Goal: Task Accomplishment & Management: Manage account settings

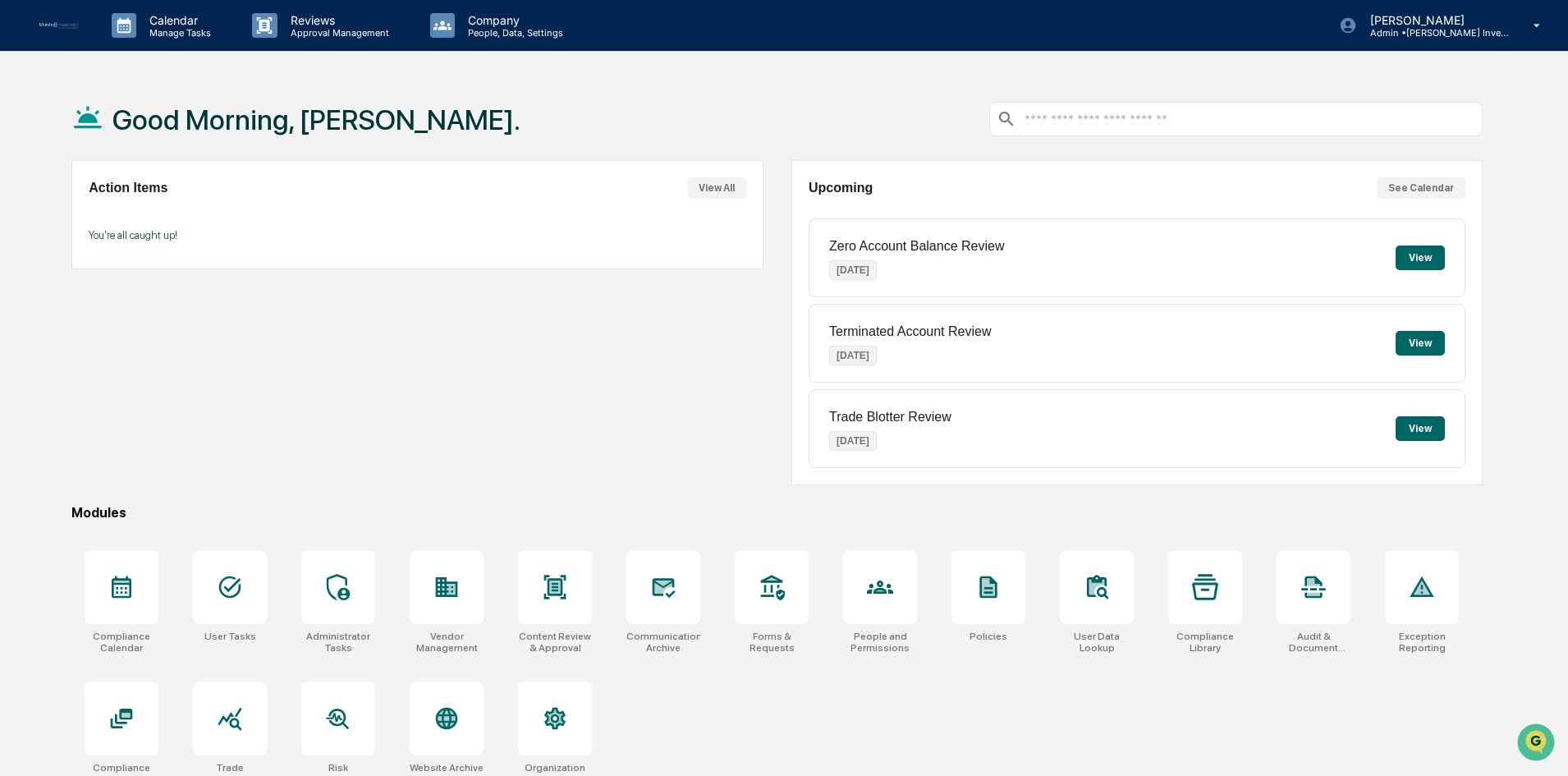
scroll to position [78, 0]
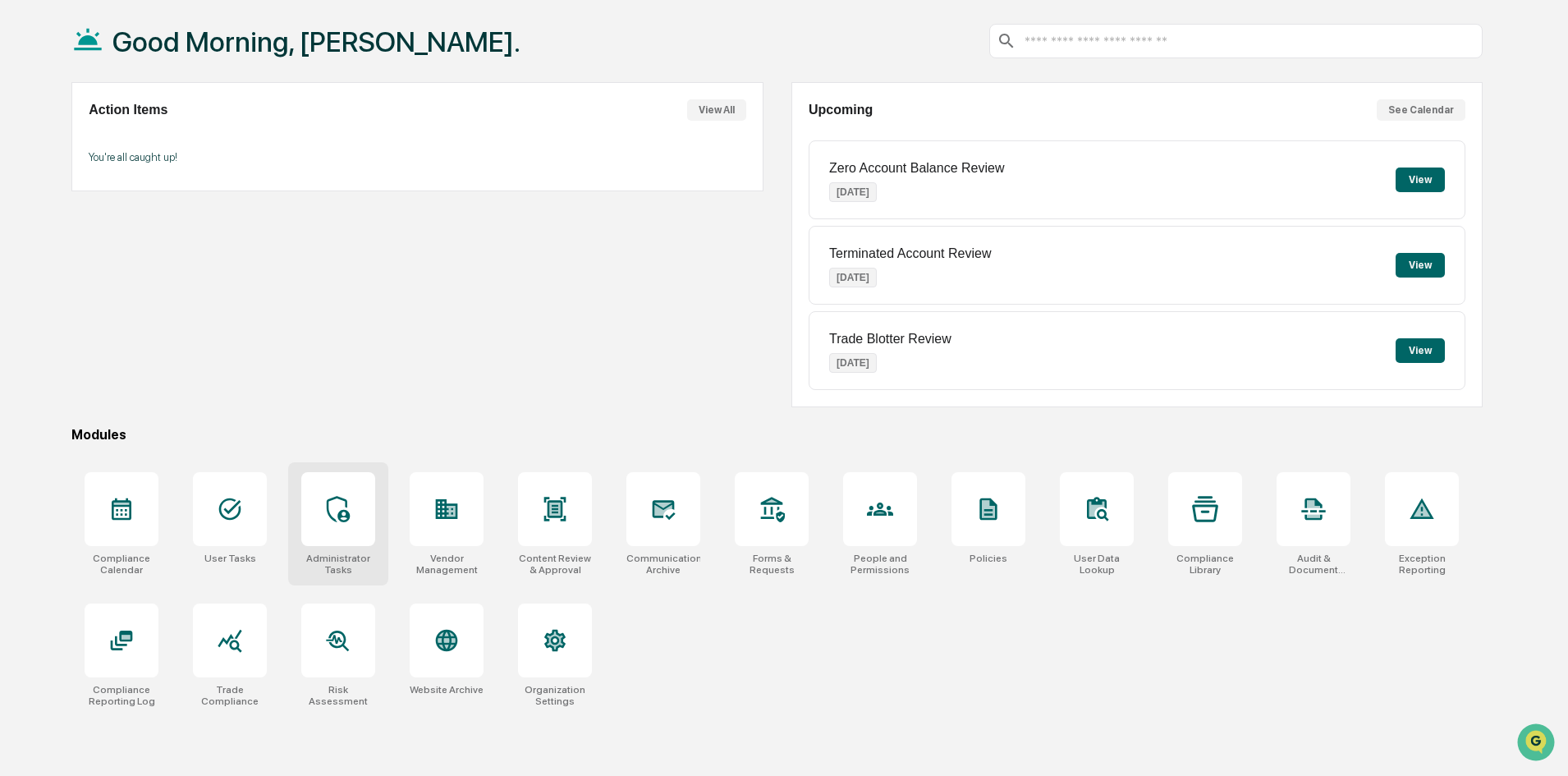
click at [340, 501] on icon at bounding box center [338, 508] width 26 height 26
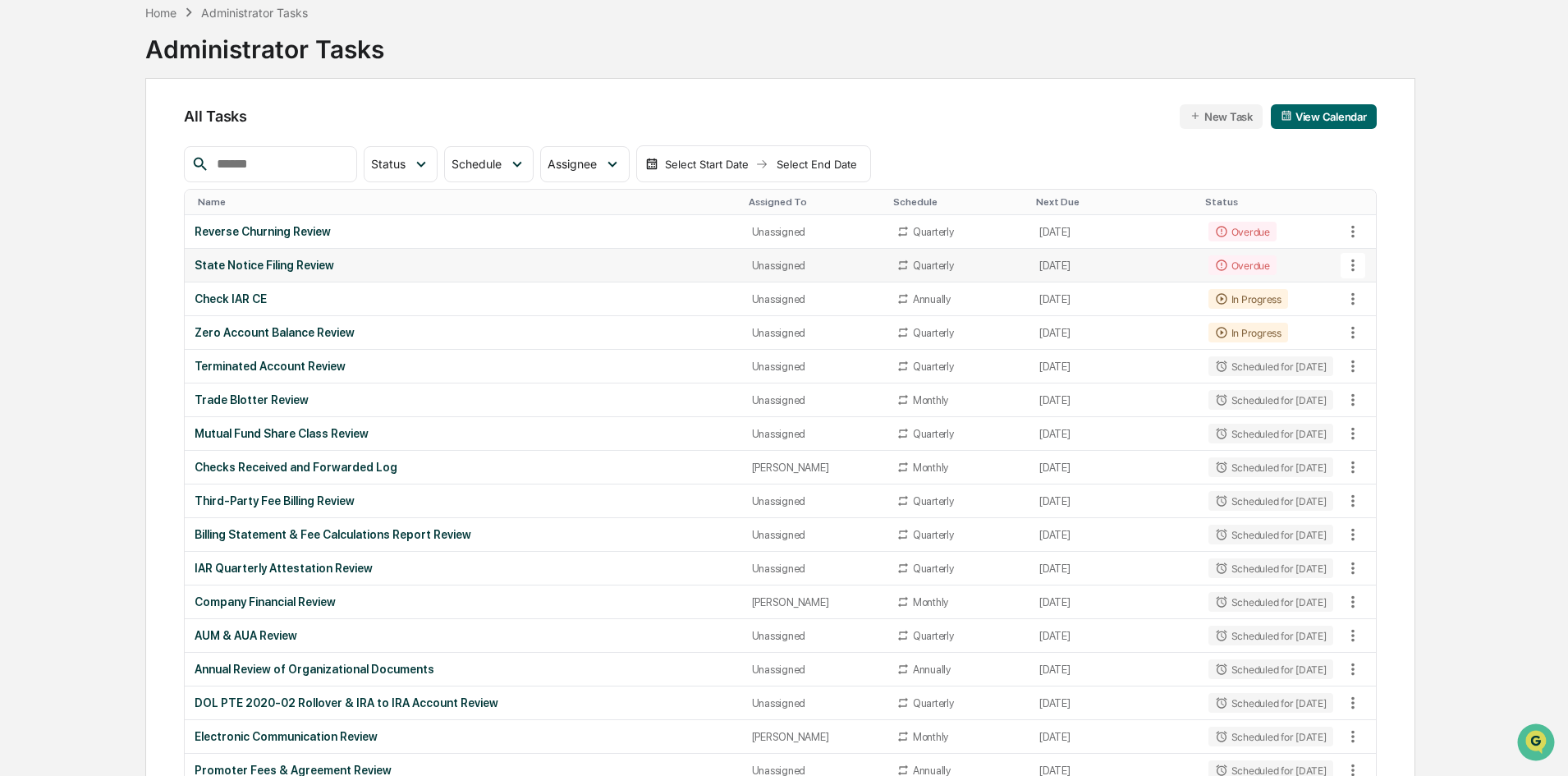
click at [1357, 262] on icon at bounding box center [1353, 265] width 18 height 18
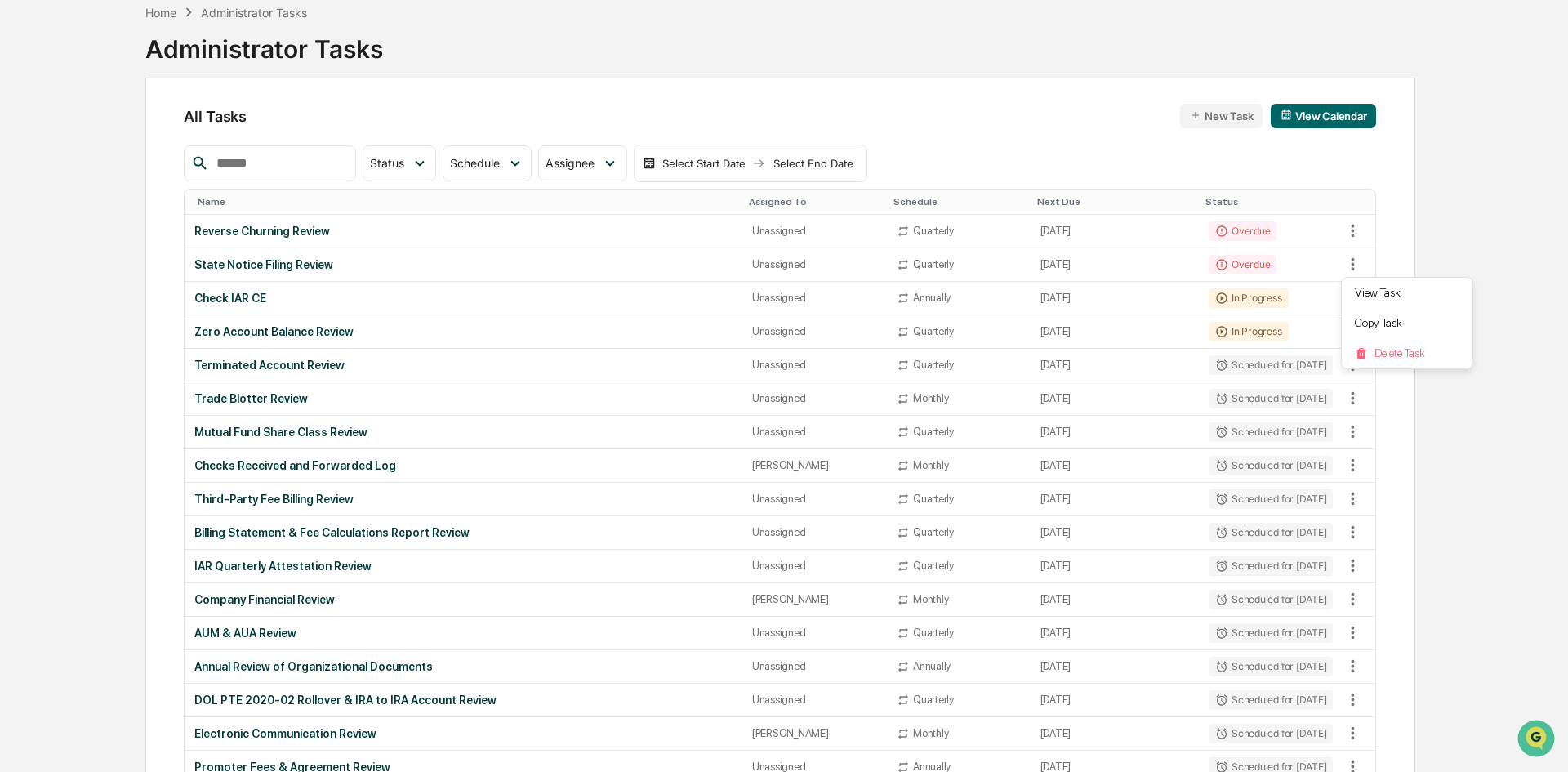
click at [1463, 232] on div at bounding box center [784, 386] width 1568 height 772
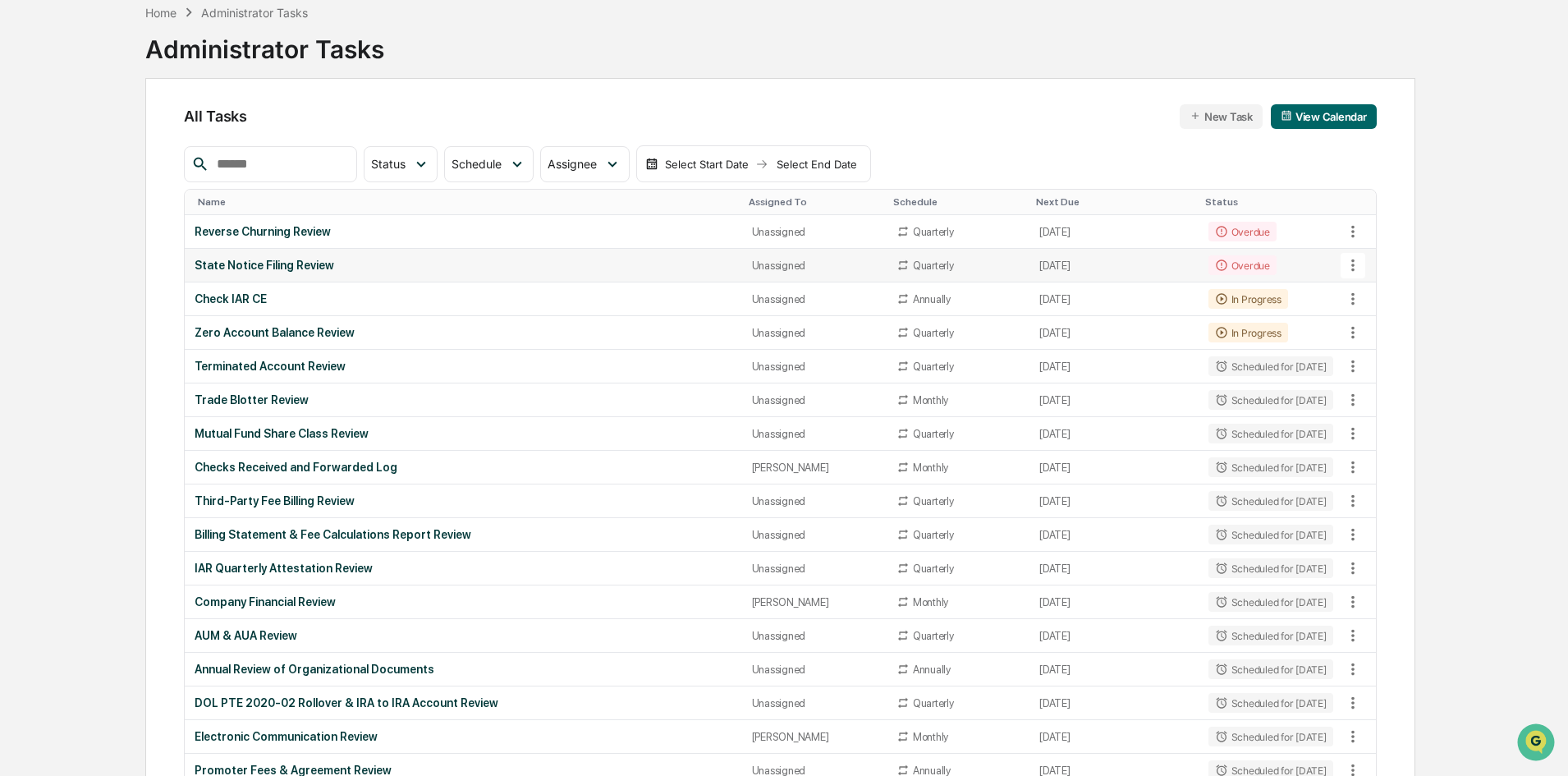
click at [1352, 257] on icon at bounding box center [1353, 265] width 18 height 18
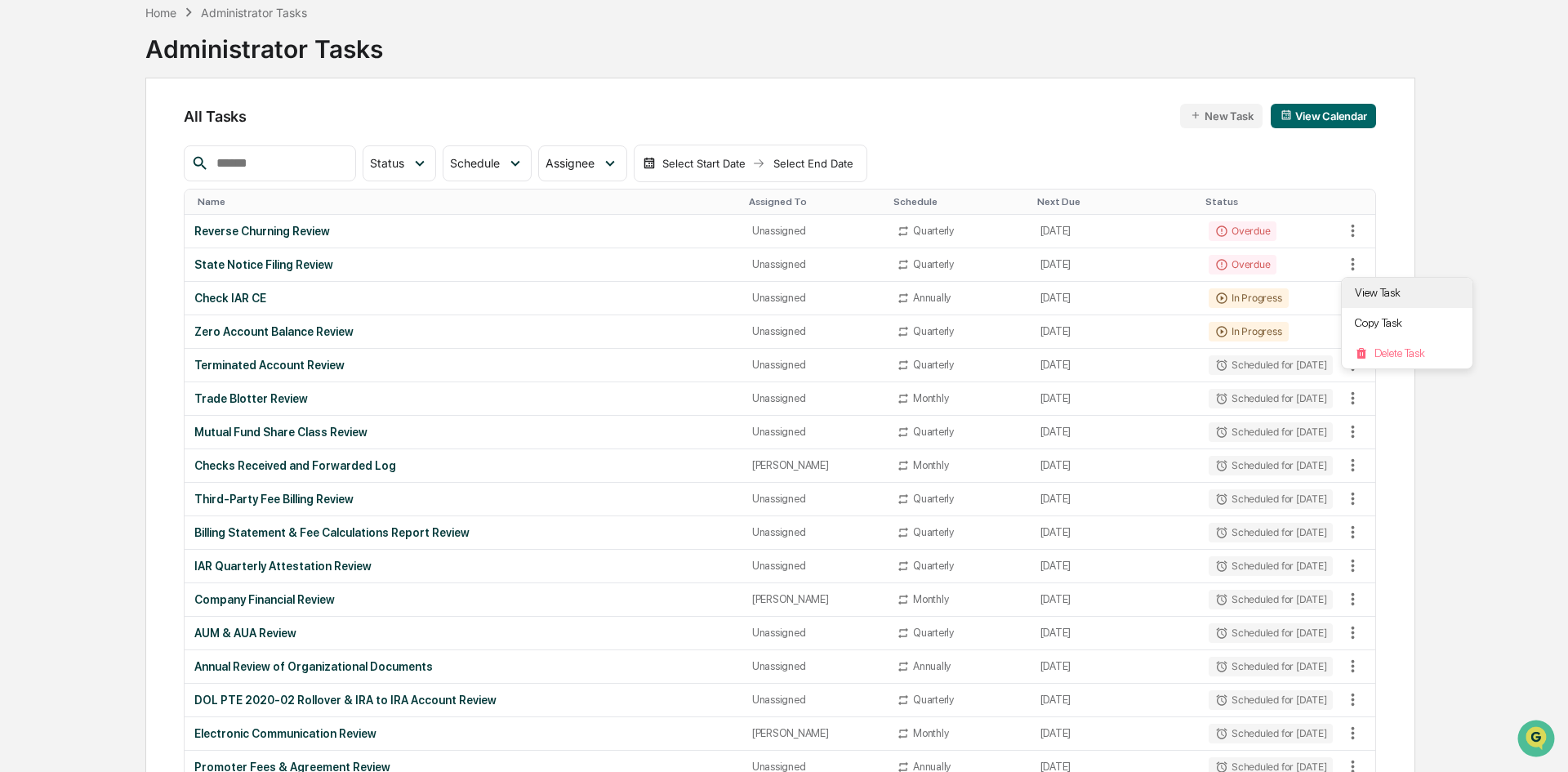
click at [1366, 288] on li "View Task" at bounding box center [1407, 293] width 130 height 30
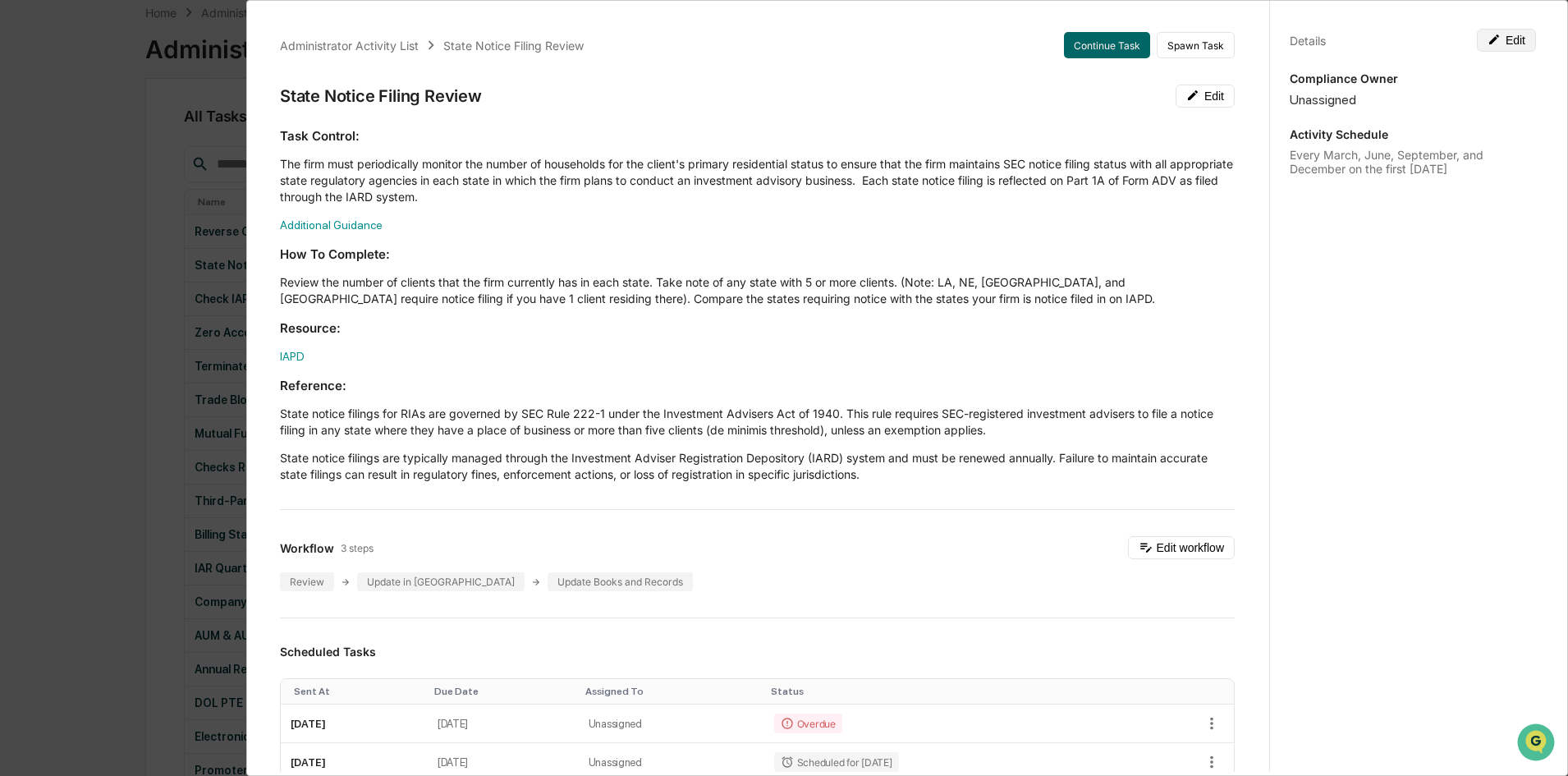
click at [1499, 43] on button "Edit" at bounding box center [1507, 40] width 59 height 23
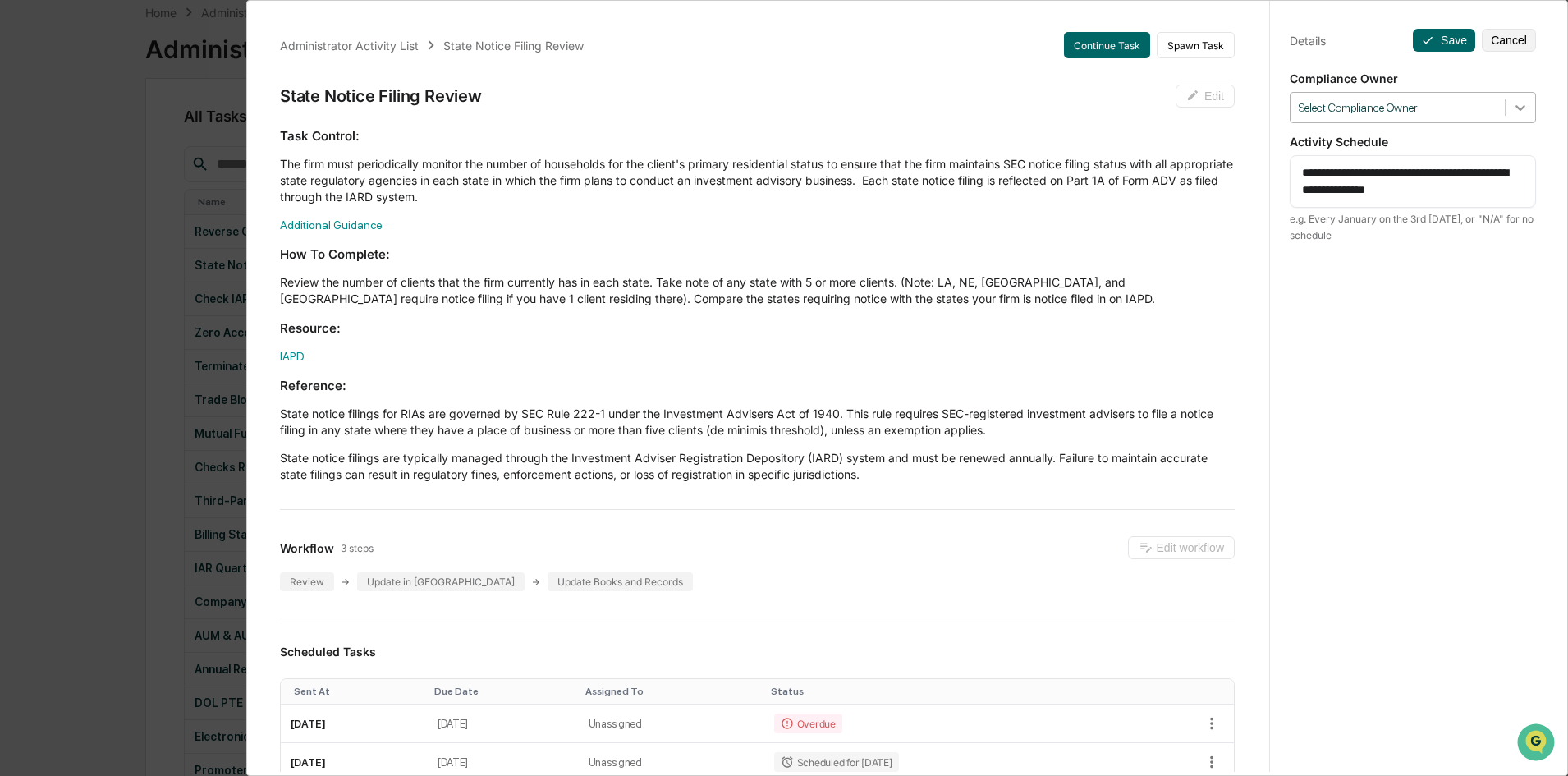
click at [1516, 110] on icon at bounding box center [1520, 108] width 10 height 5
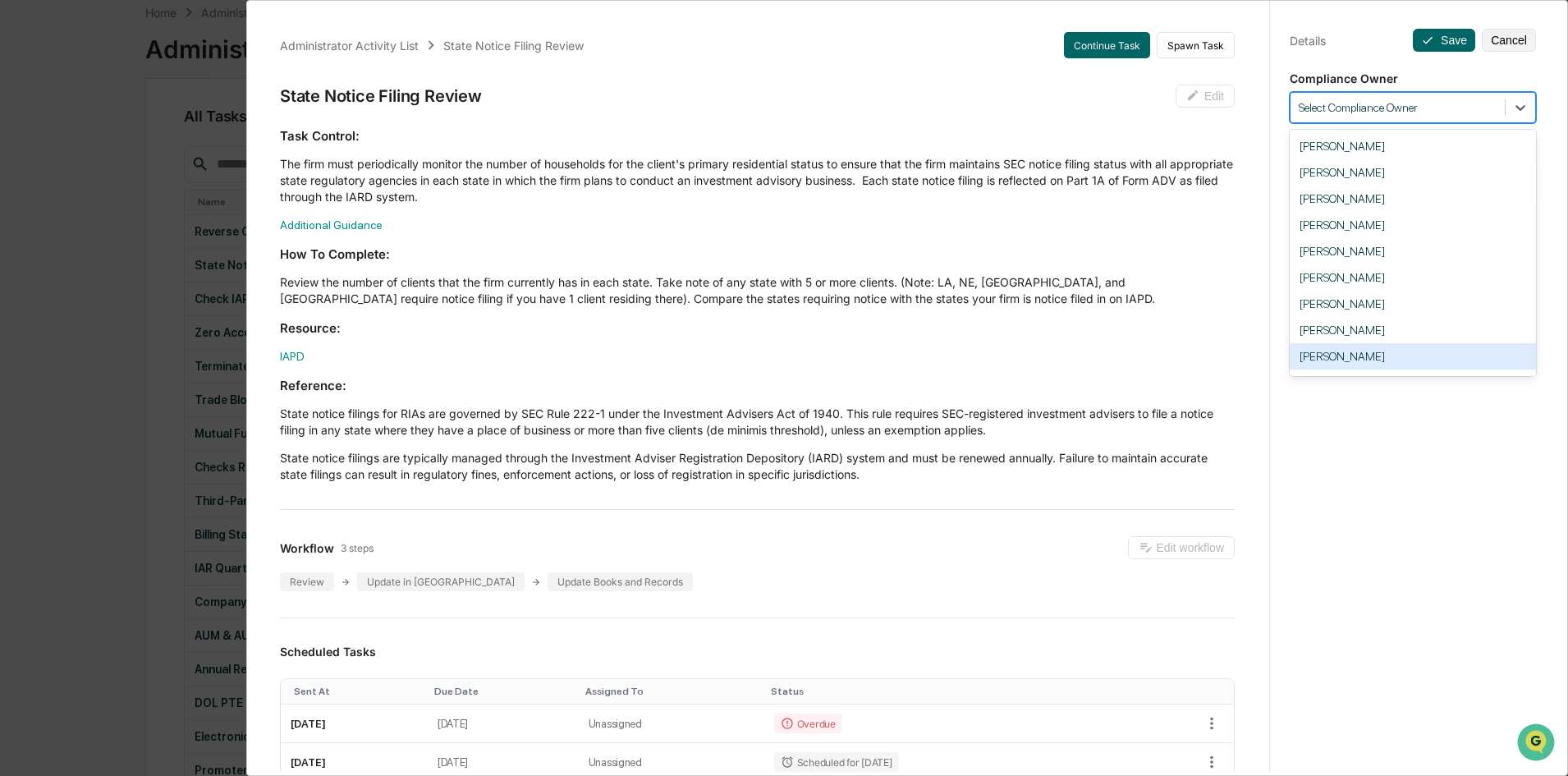
click at [1400, 353] on div "[PERSON_NAME]" at bounding box center [1413, 356] width 246 height 26
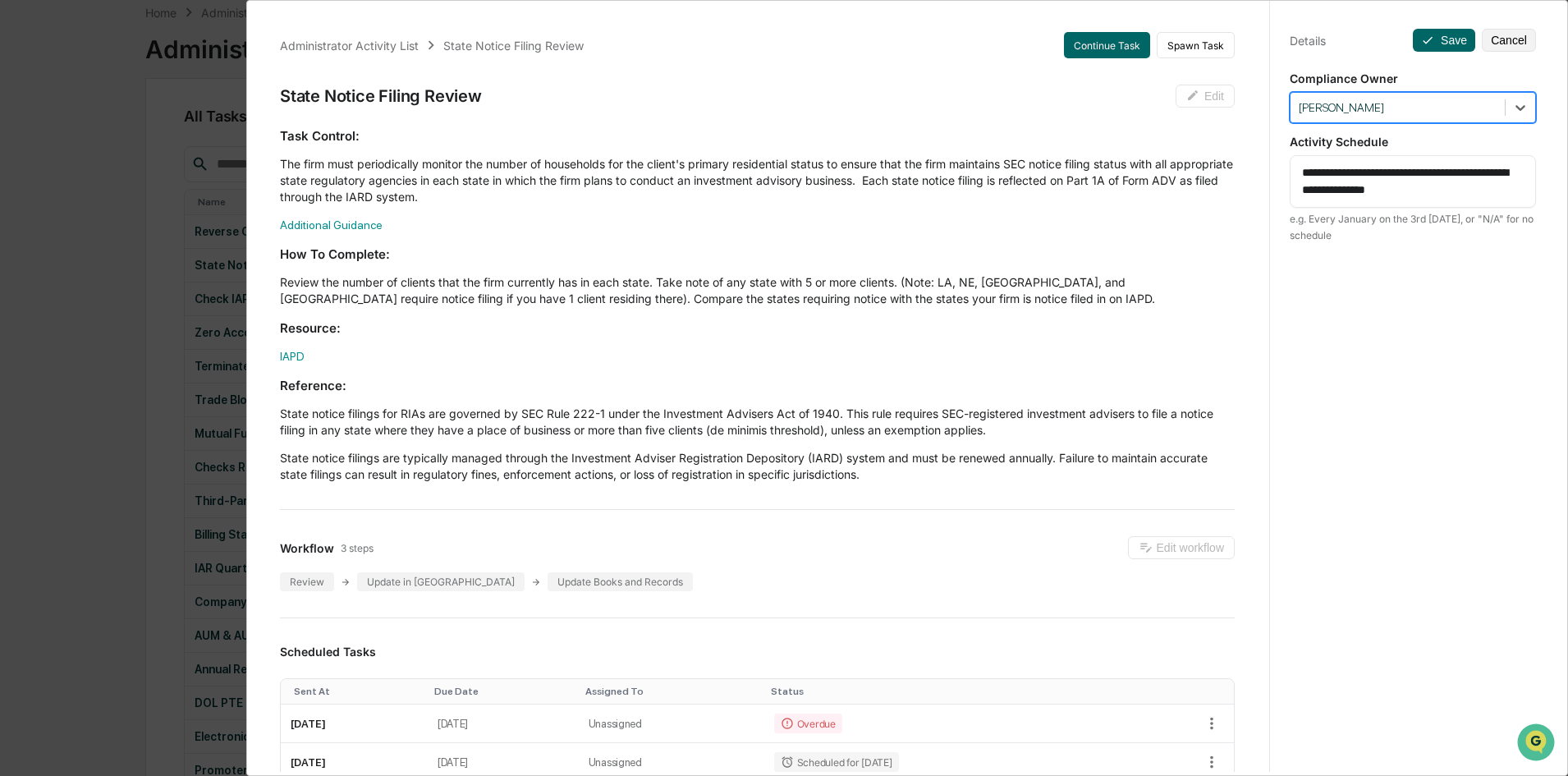
click at [1401, 350] on div "**********" at bounding box center [1412, 403] width 286 height 816
click at [1439, 35] on button "Save" at bounding box center [1443, 40] width 62 height 23
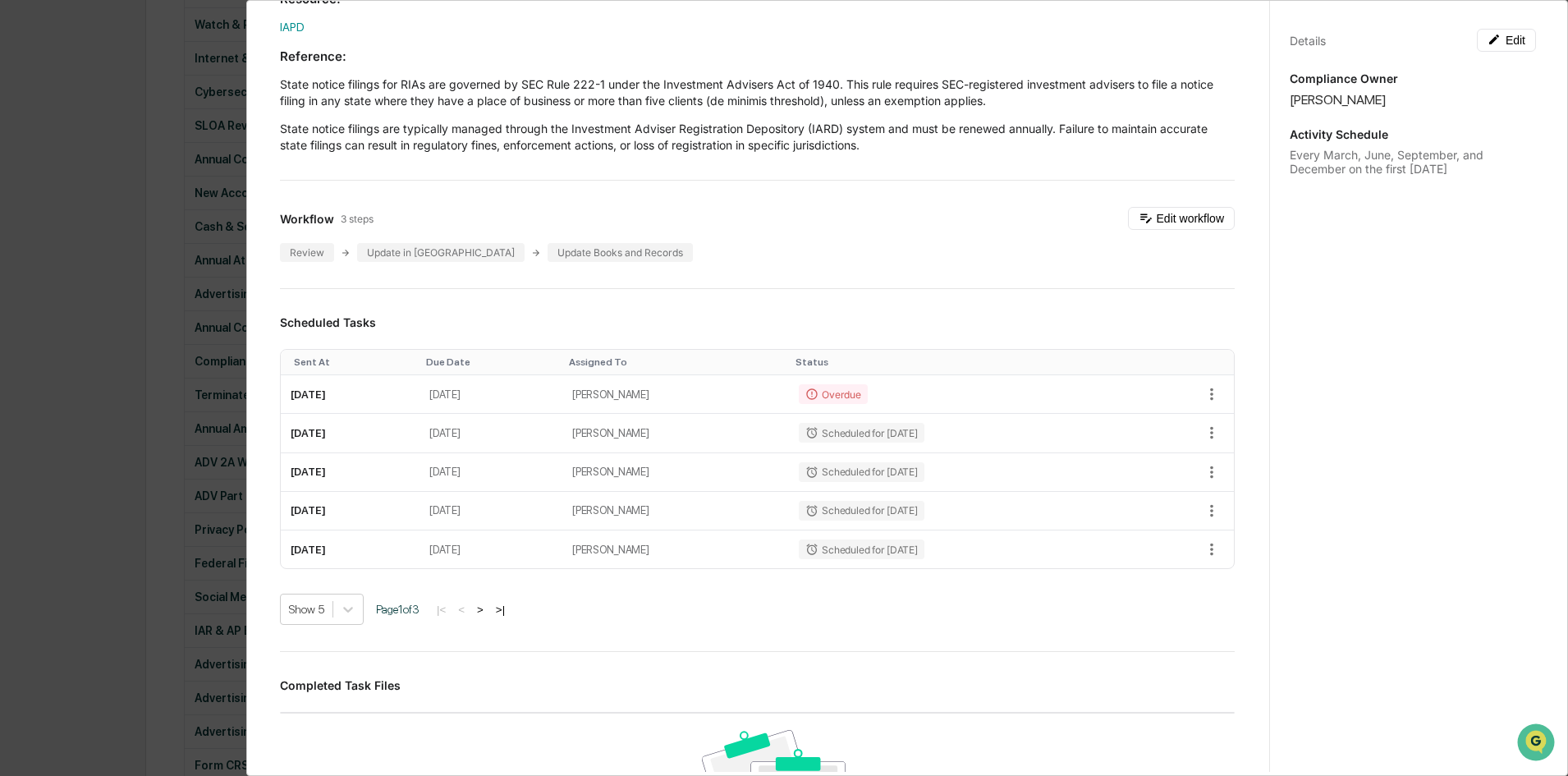
scroll to position [164, 0]
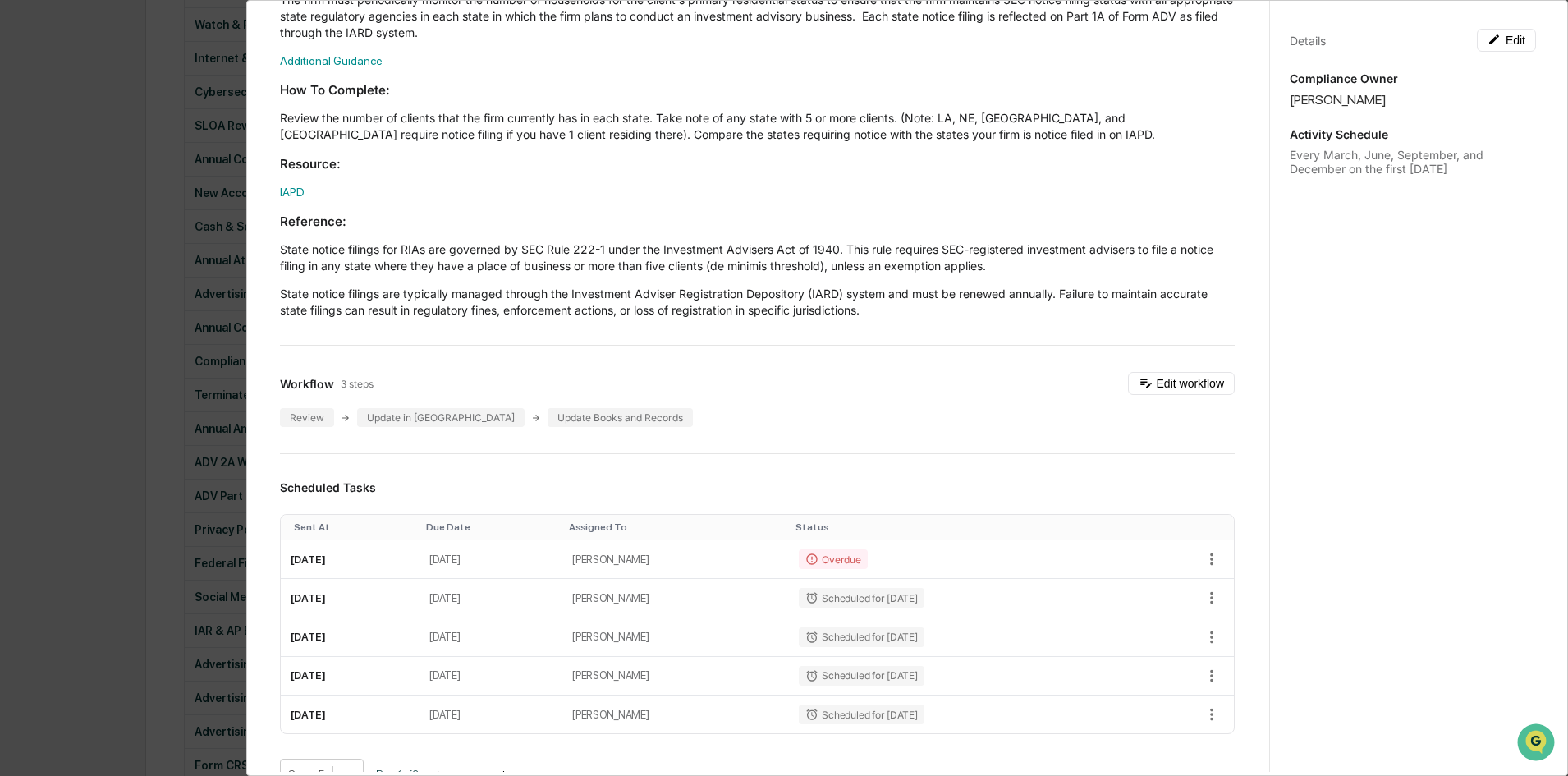
click at [57, 384] on div "Administrator Activity List State Notice Filing Review Continue Task Spawn Task…" at bounding box center [784, 388] width 1568 height 776
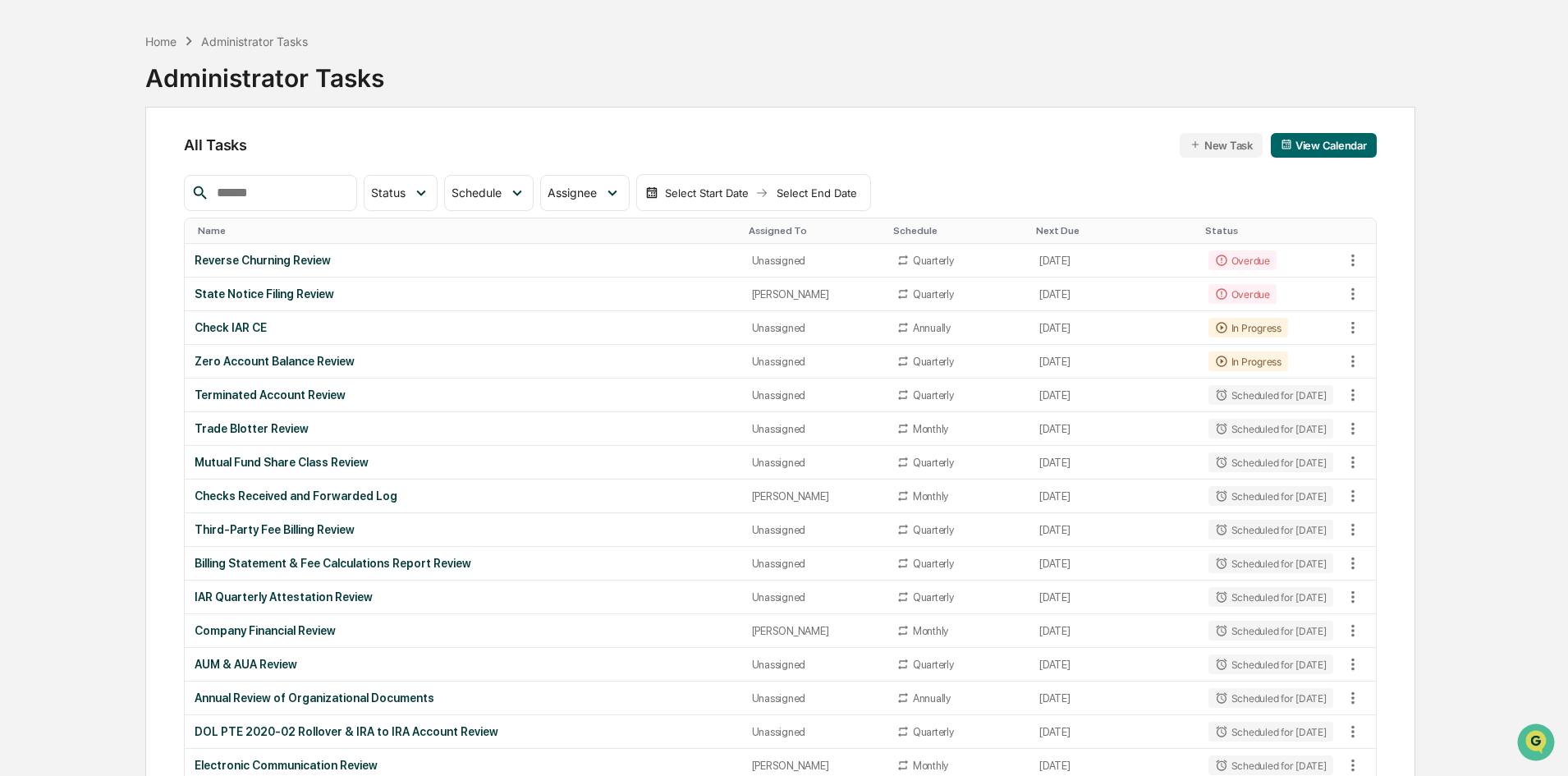
scroll to position [82, 0]
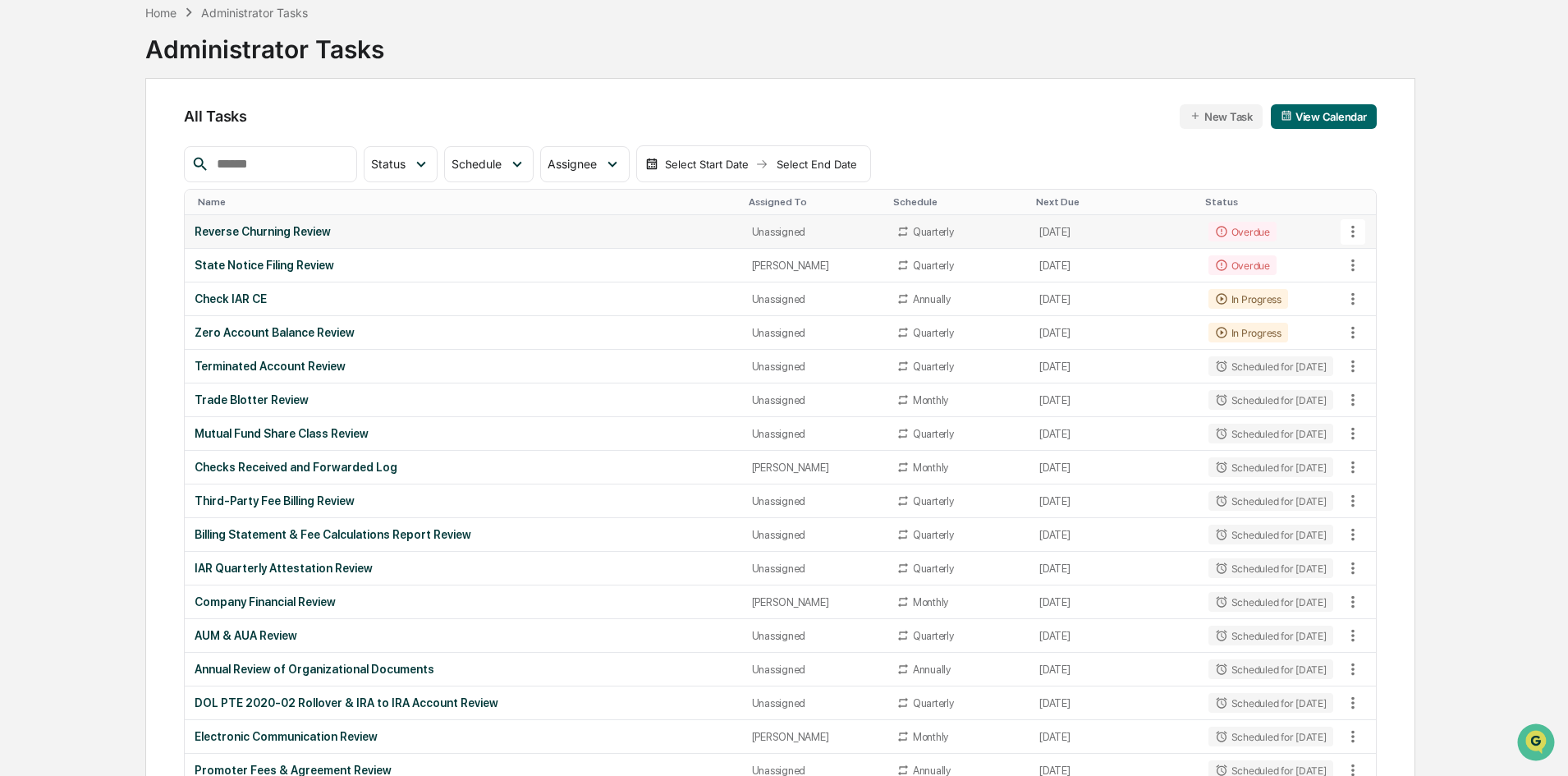
click at [1354, 231] on icon at bounding box center [1353, 232] width 18 height 18
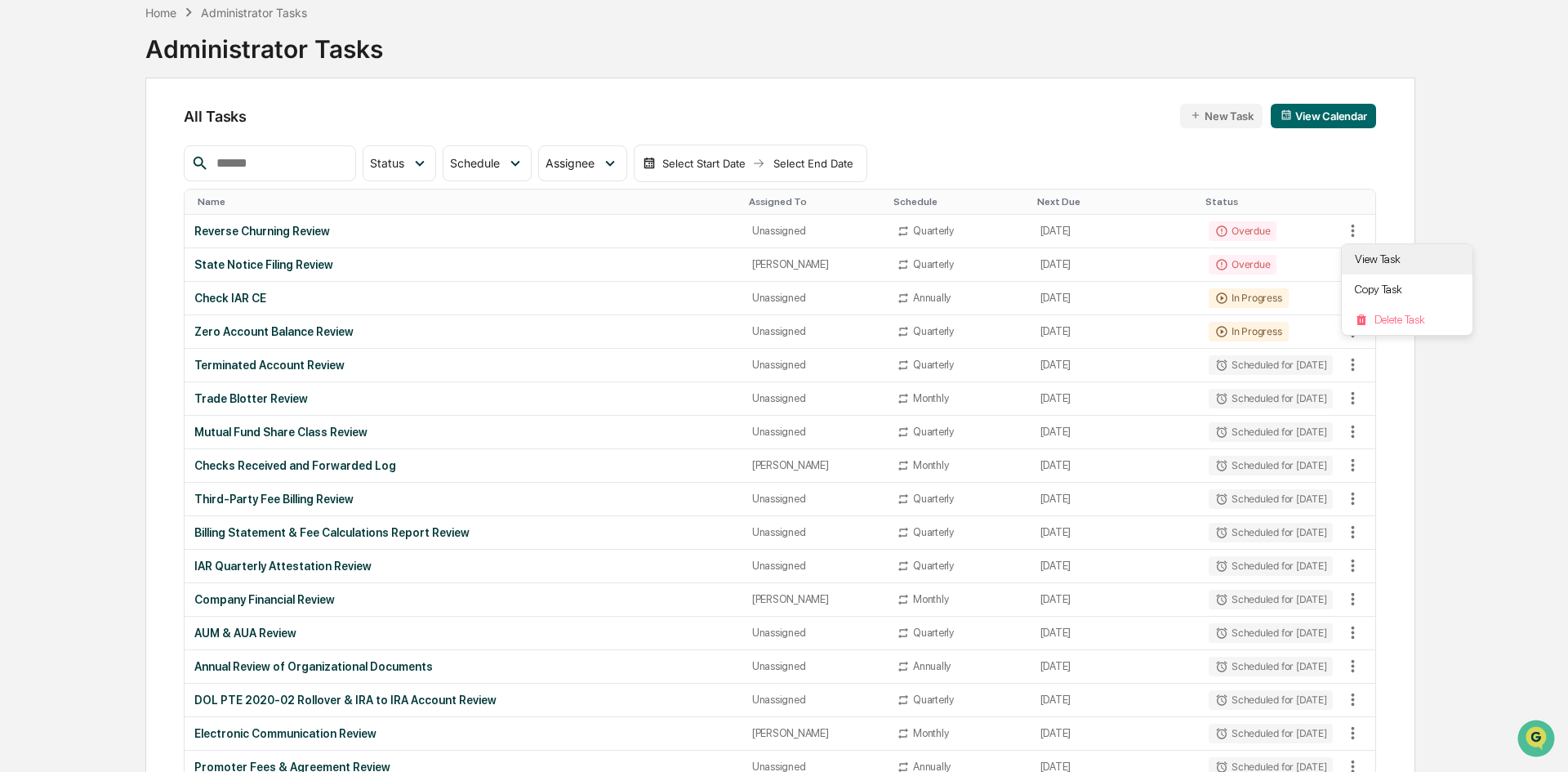
click at [1355, 248] on li "View Task" at bounding box center [1407, 259] width 130 height 30
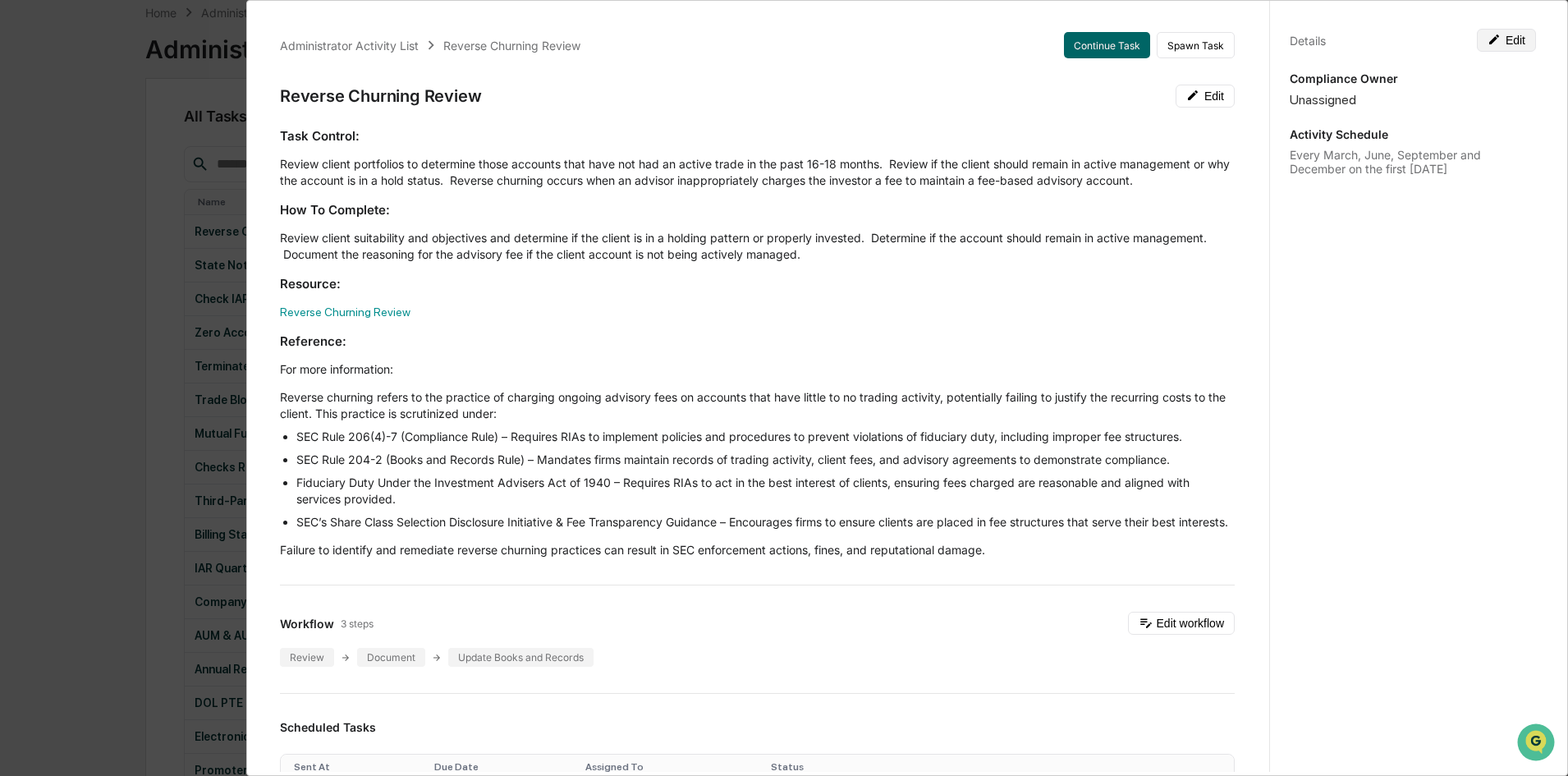
click at [1495, 39] on button "Edit" at bounding box center [1507, 40] width 59 height 23
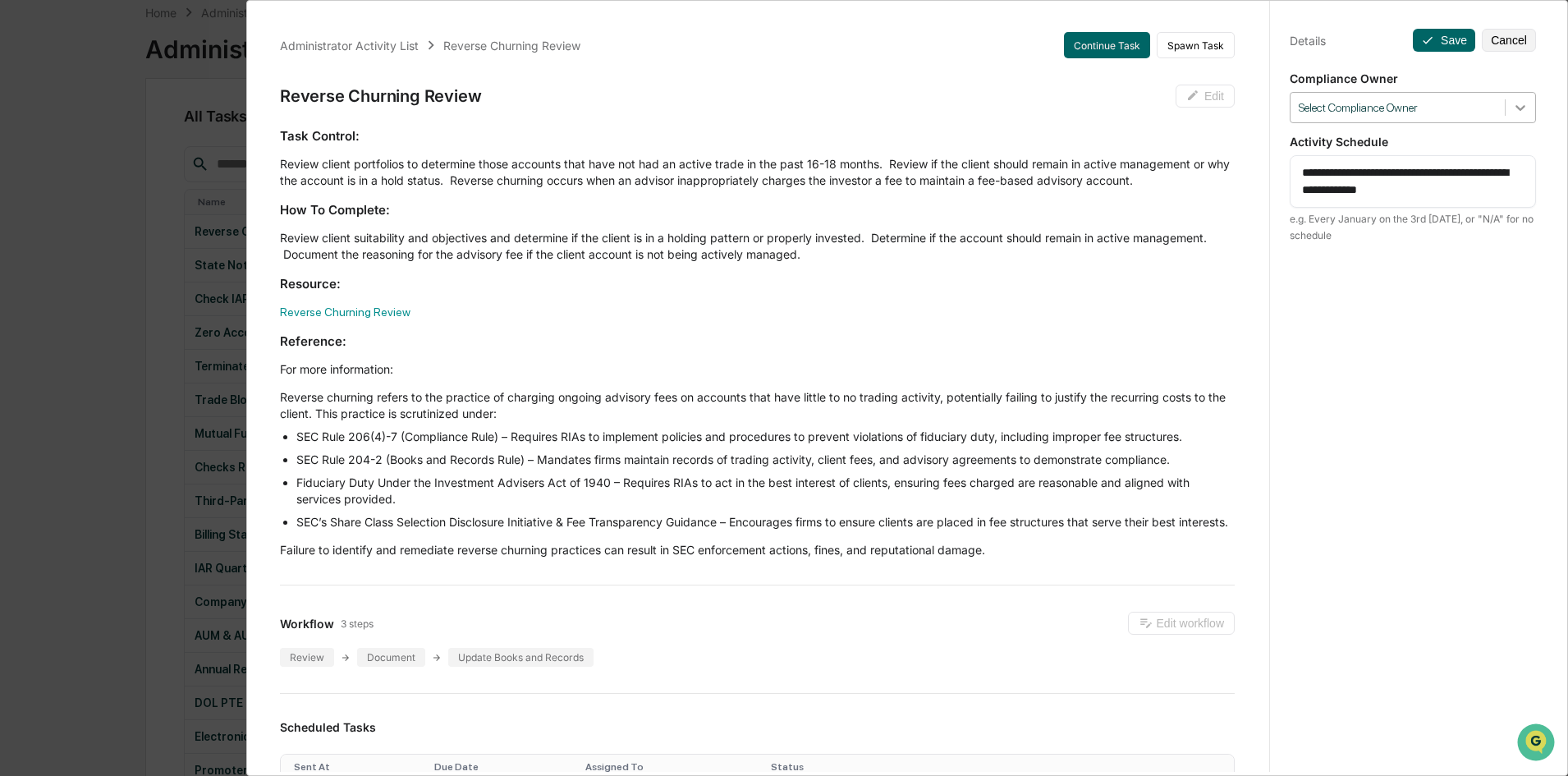
click at [1517, 97] on div at bounding box center [1520, 107] width 30 height 30
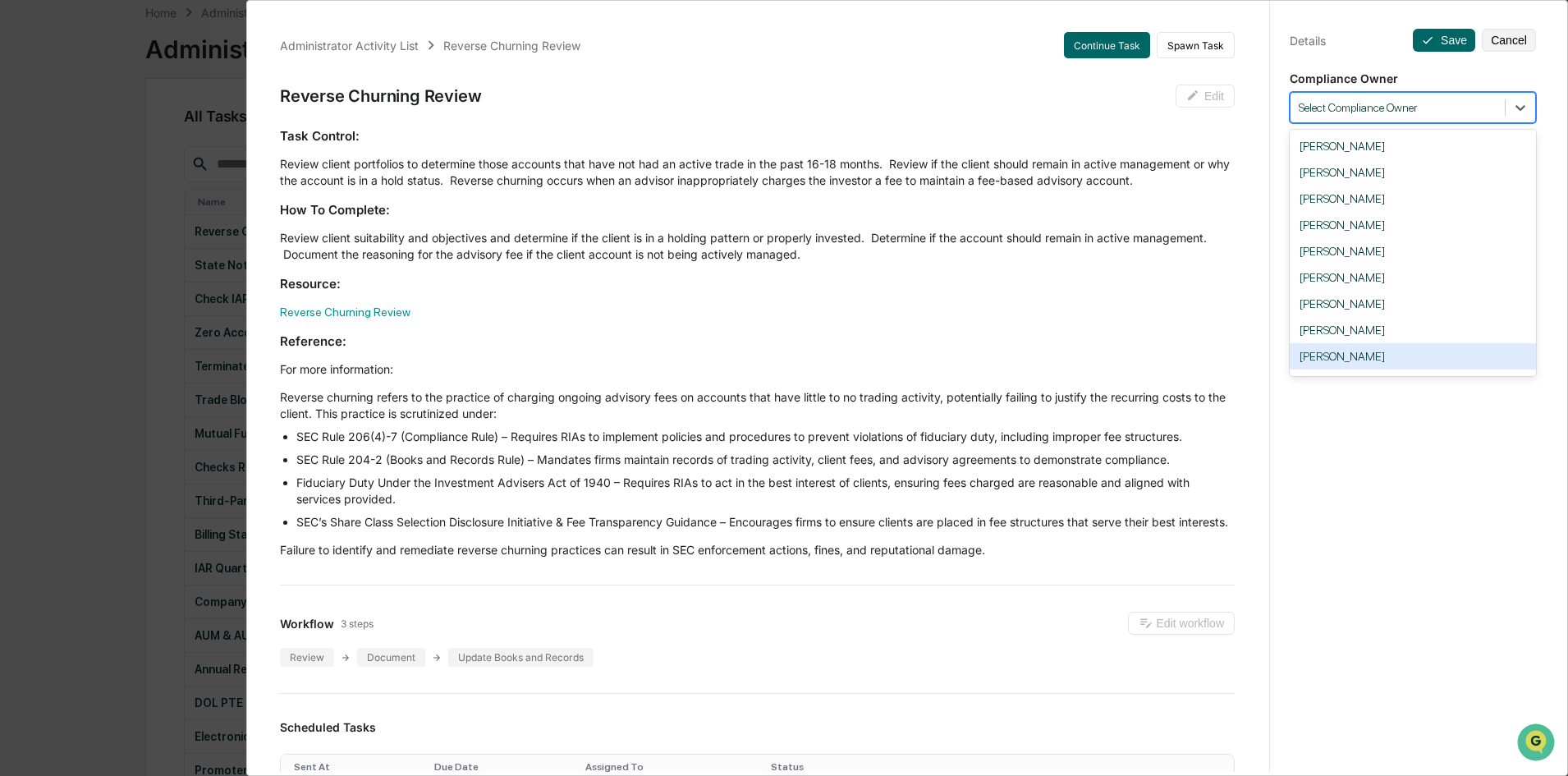
click at [1405, 348] on div "[PERSON_NAME]" at bounding box center [1413, 356] width 246 height 26
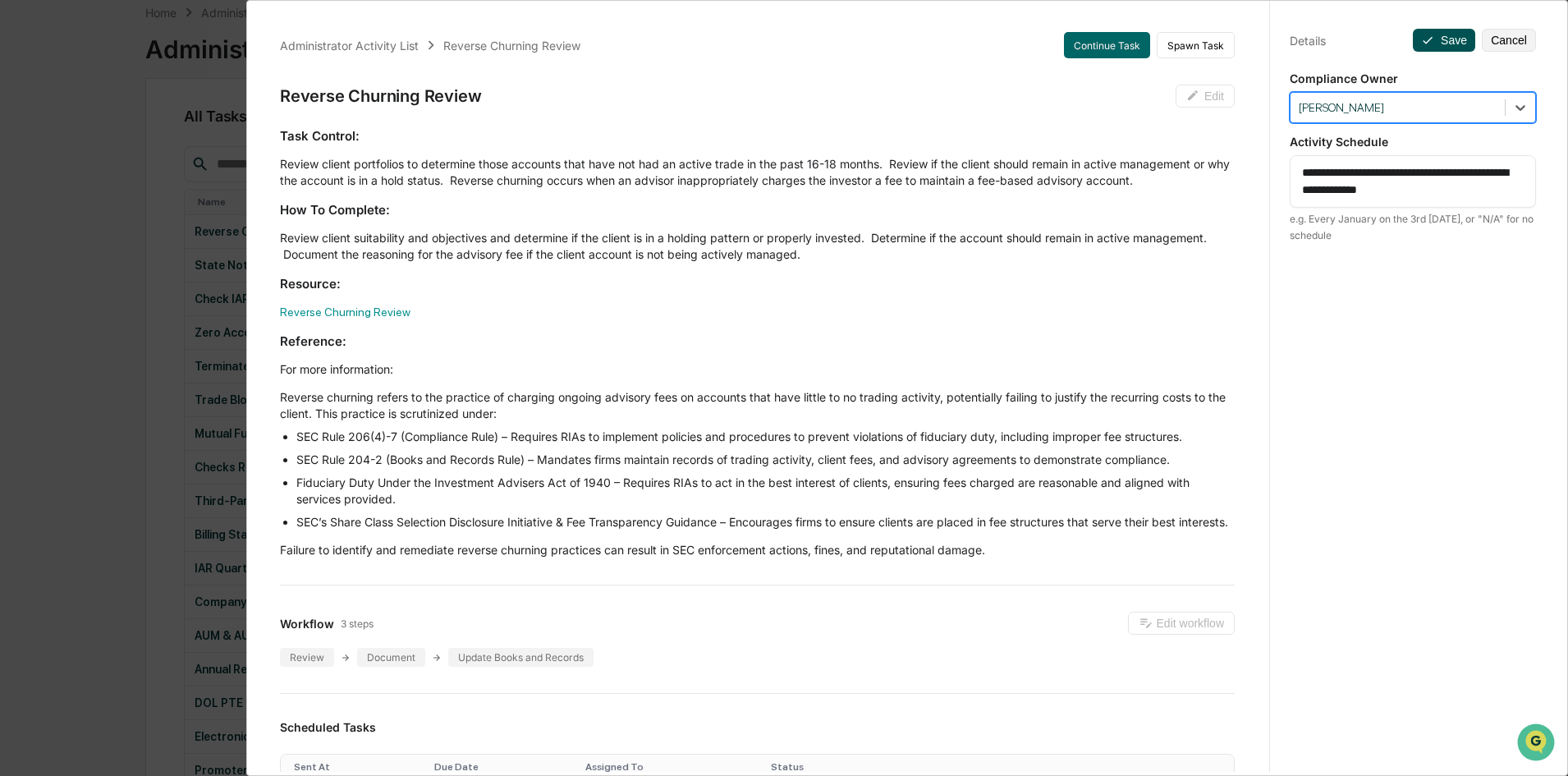
click at [1440, 42] on button "Save" at bounding box center [1443, 40] width 62 height 23
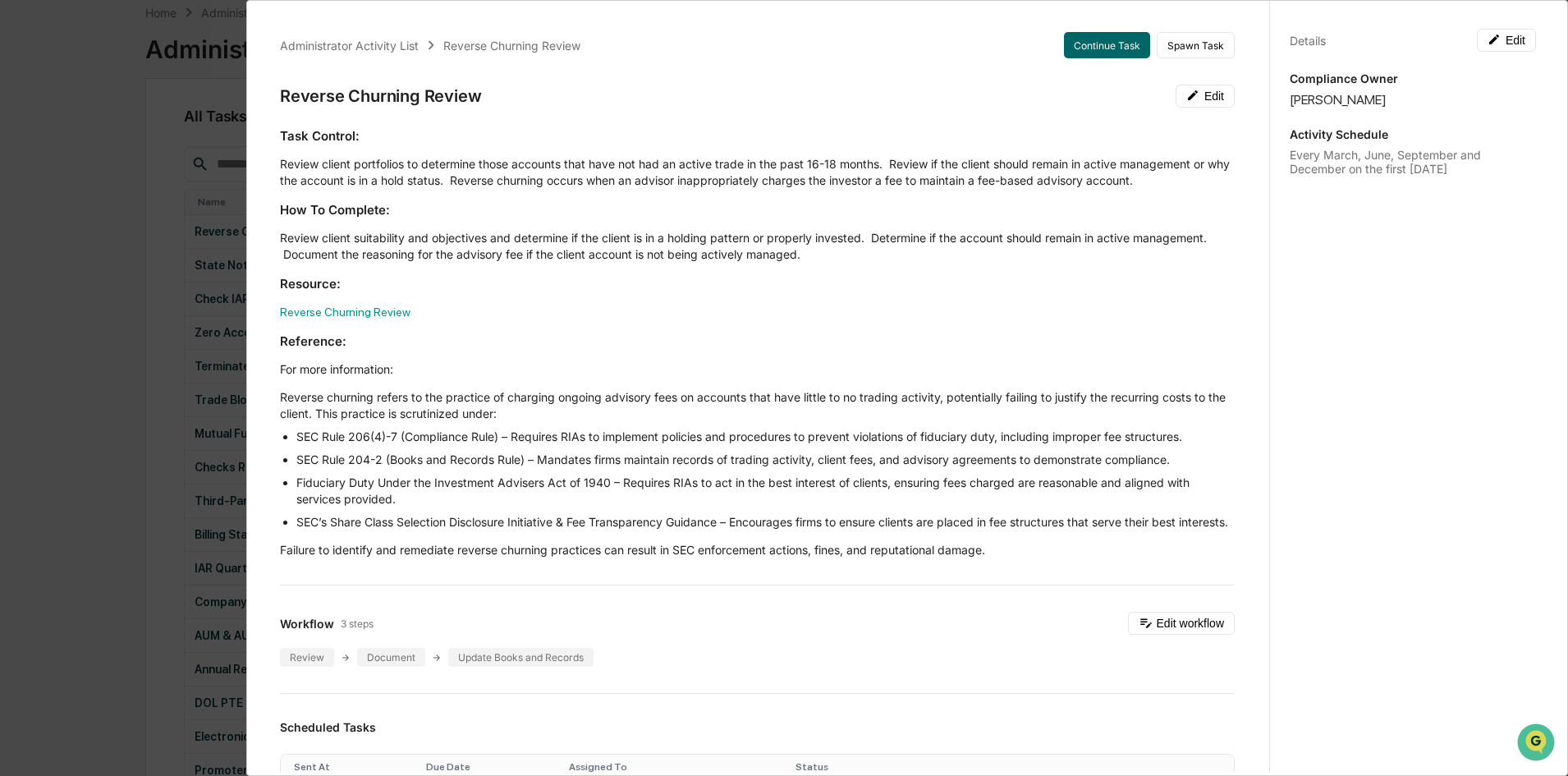
click at [154, 234] on div "Administrator Activity List Reverse Churning Review Continue Task Spawn Task Re…" at bounding box center [784, 388] width 1568 height 776
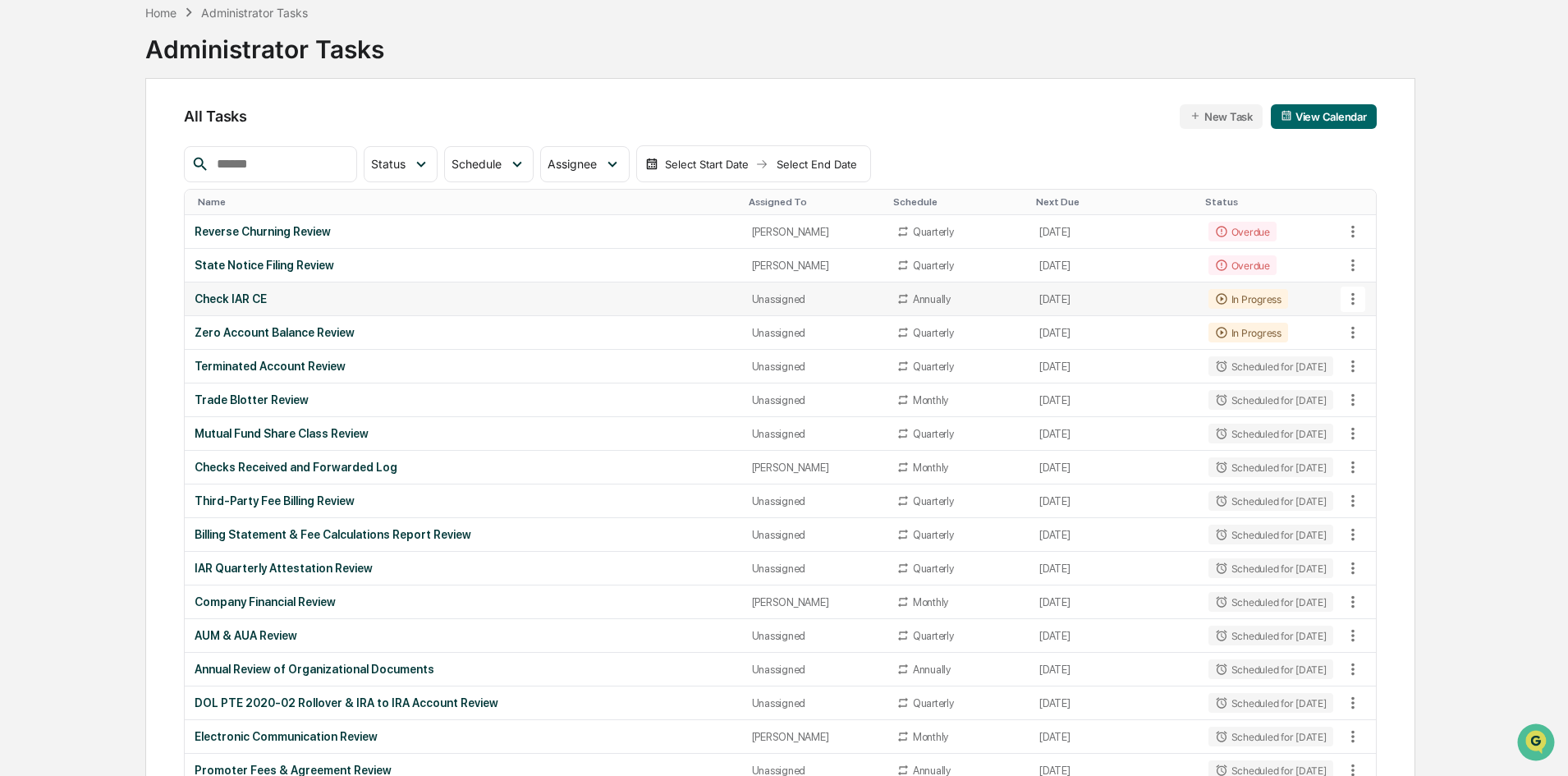
click at [1359, 297] on icon at bounding box center [1353, 299] width 18 height 18
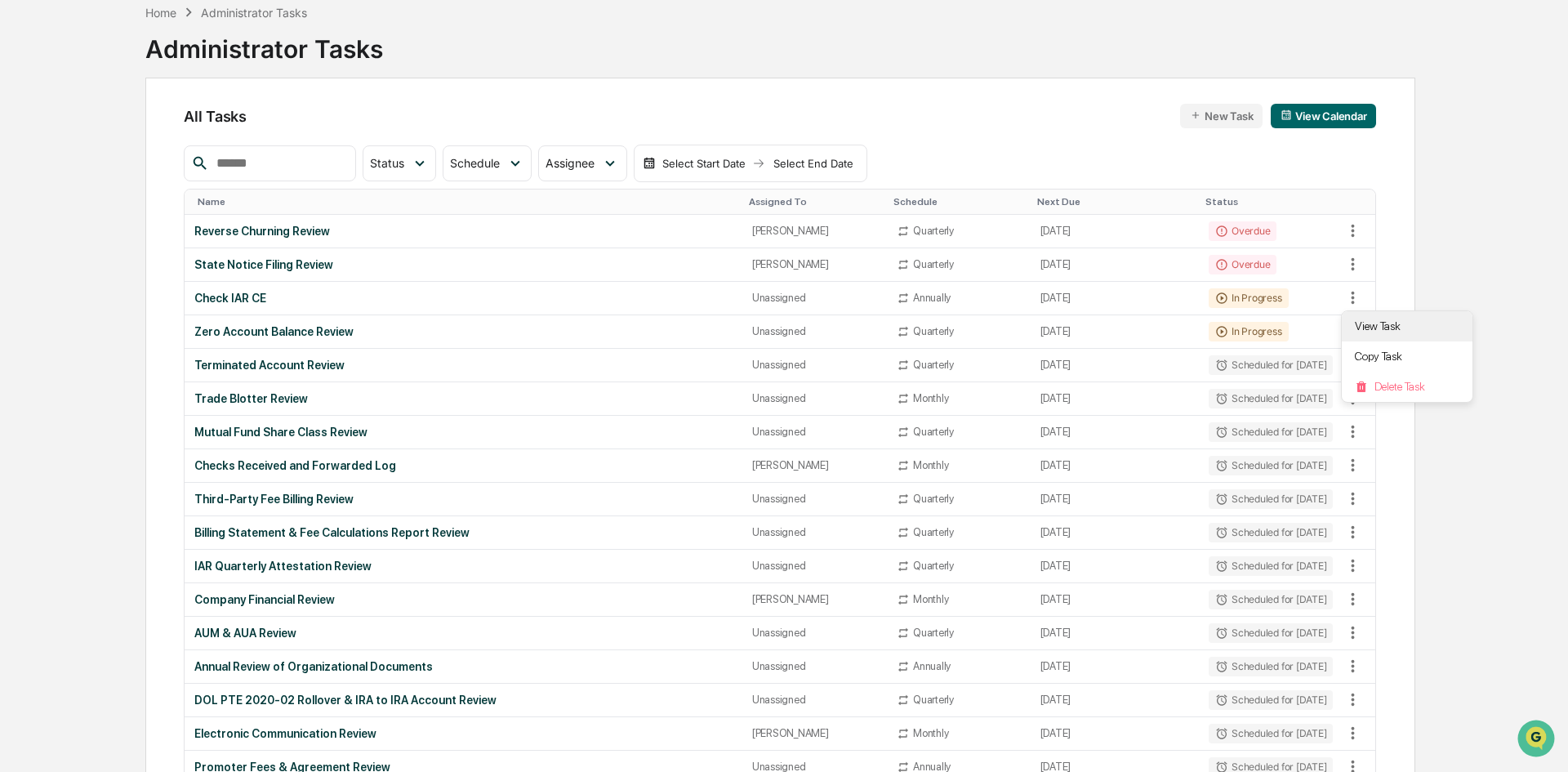
click at [1356, 321] on li "View Task" at bounding box center [1407, 326] width 130 height 30
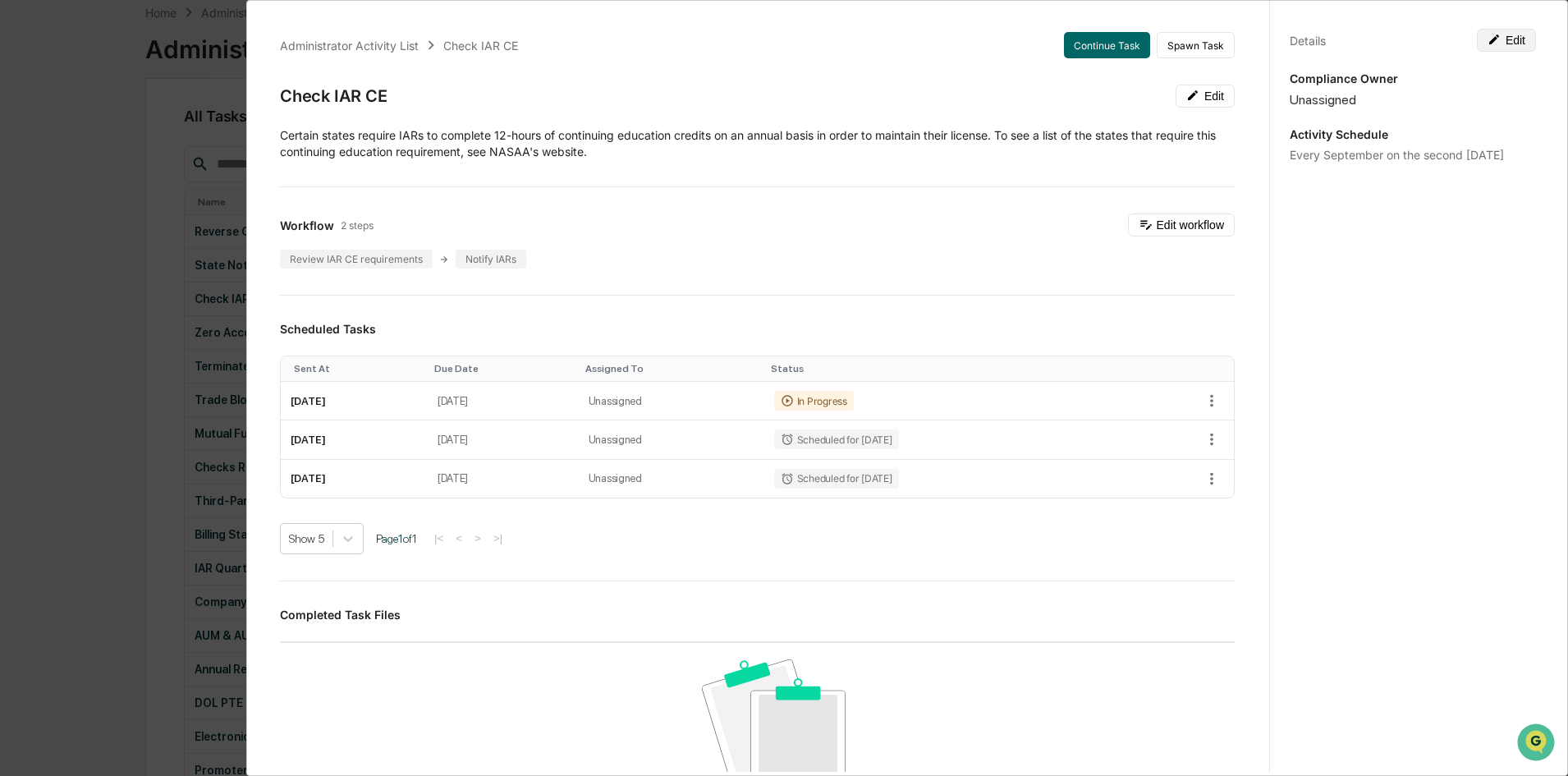
click at [1487, 30] on button "Edit" at bounding box center [1507, 40] width 59 height 23
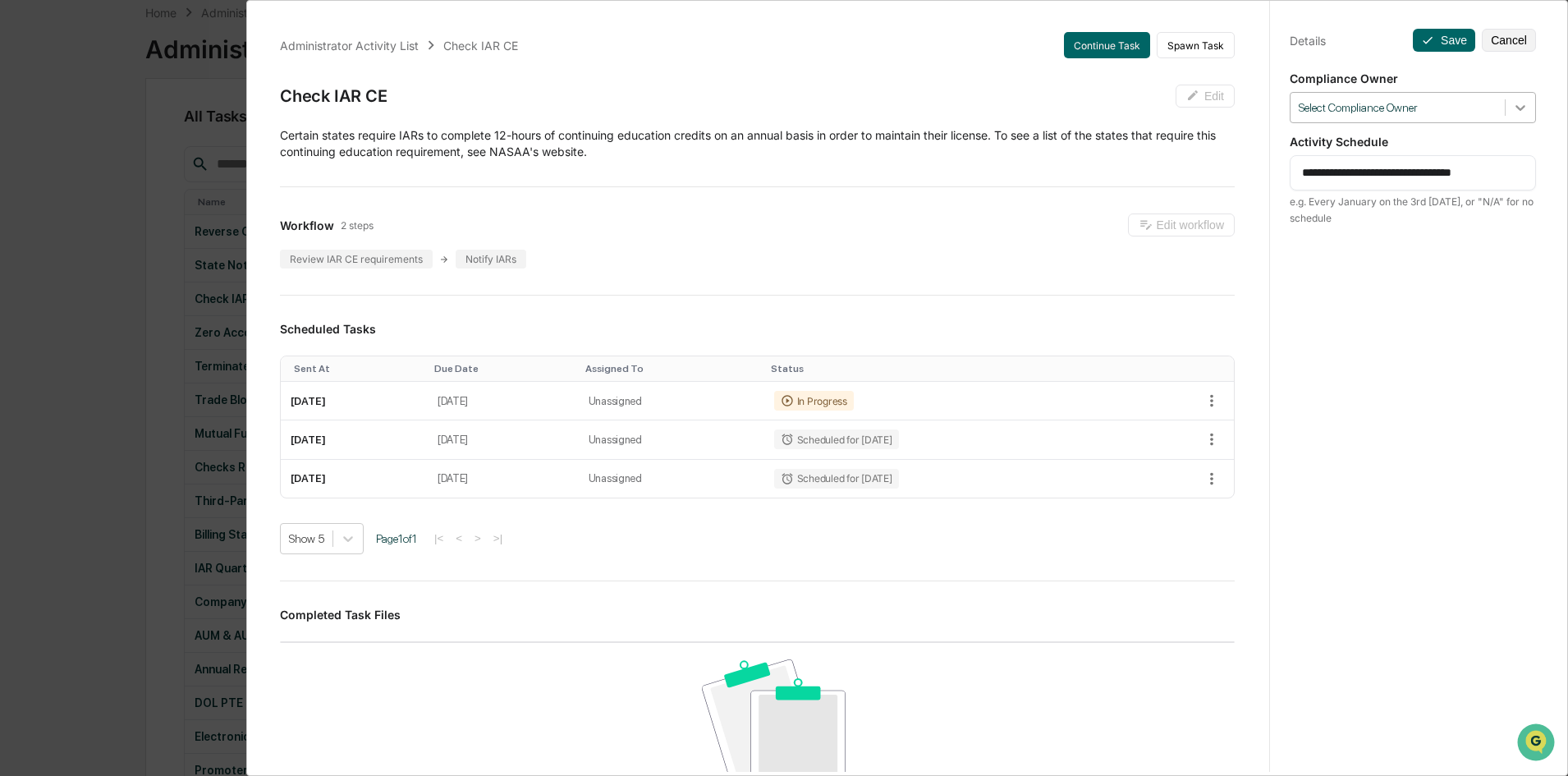
click at [1512, 106] on icon at bounding box center [1520, 108] width 16 height 16
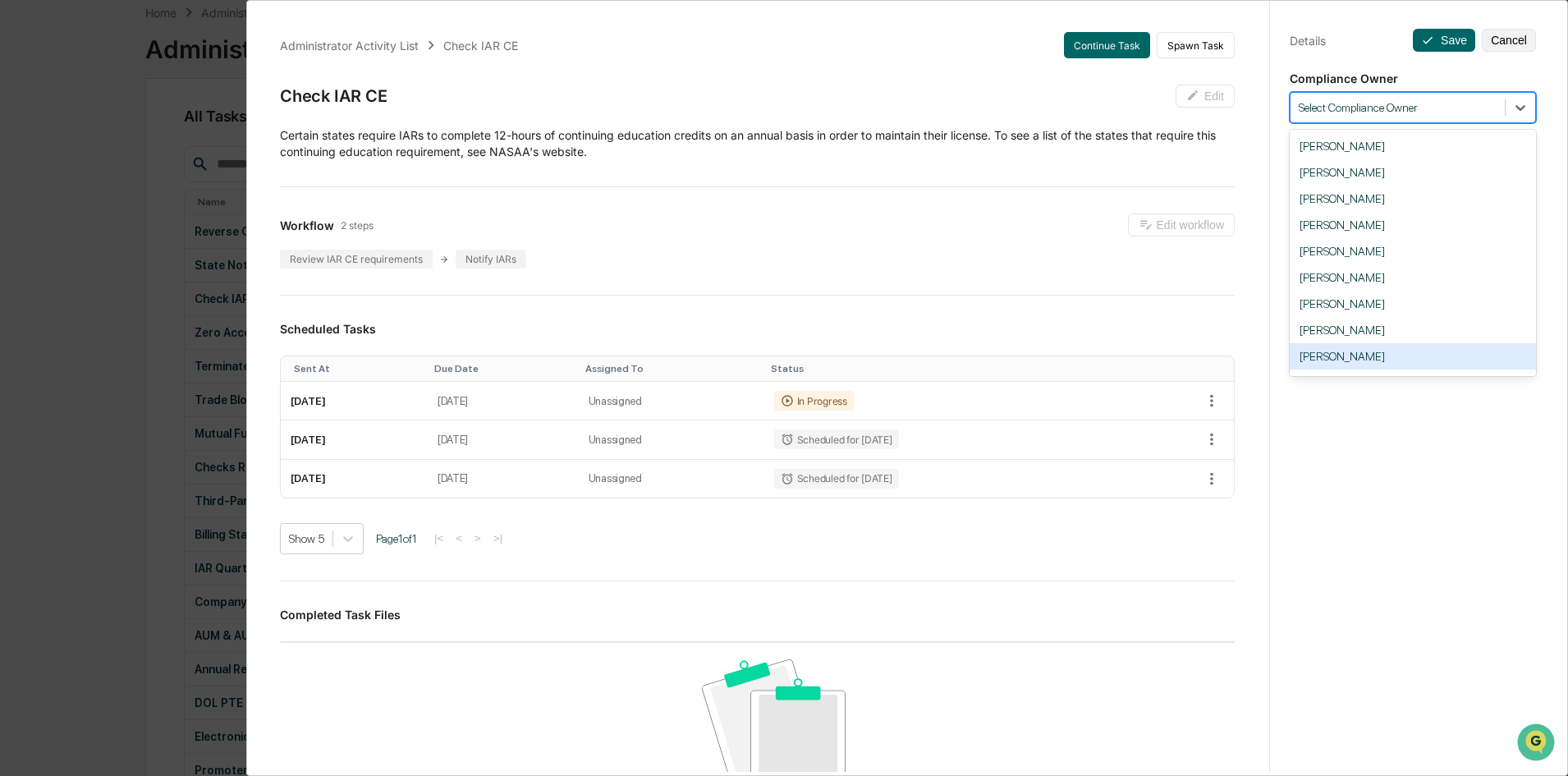
click at [1372, 349] on div "[PERSON_NAME]" at bounding box center [1413, 356] width 246 height 26
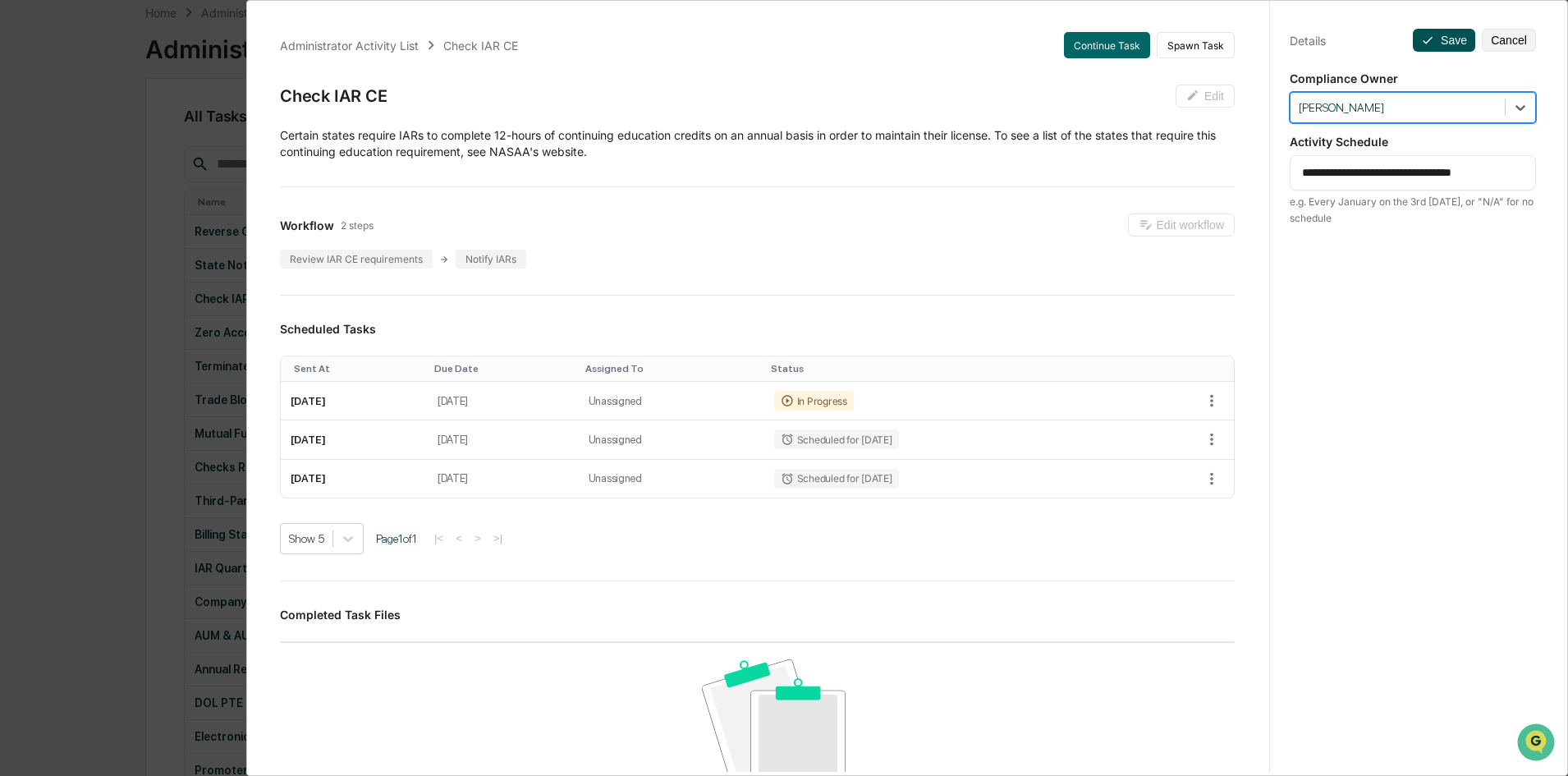
click at [1431, 37] on button "Save" at bounding box center [1443, 40] width 62 height 23
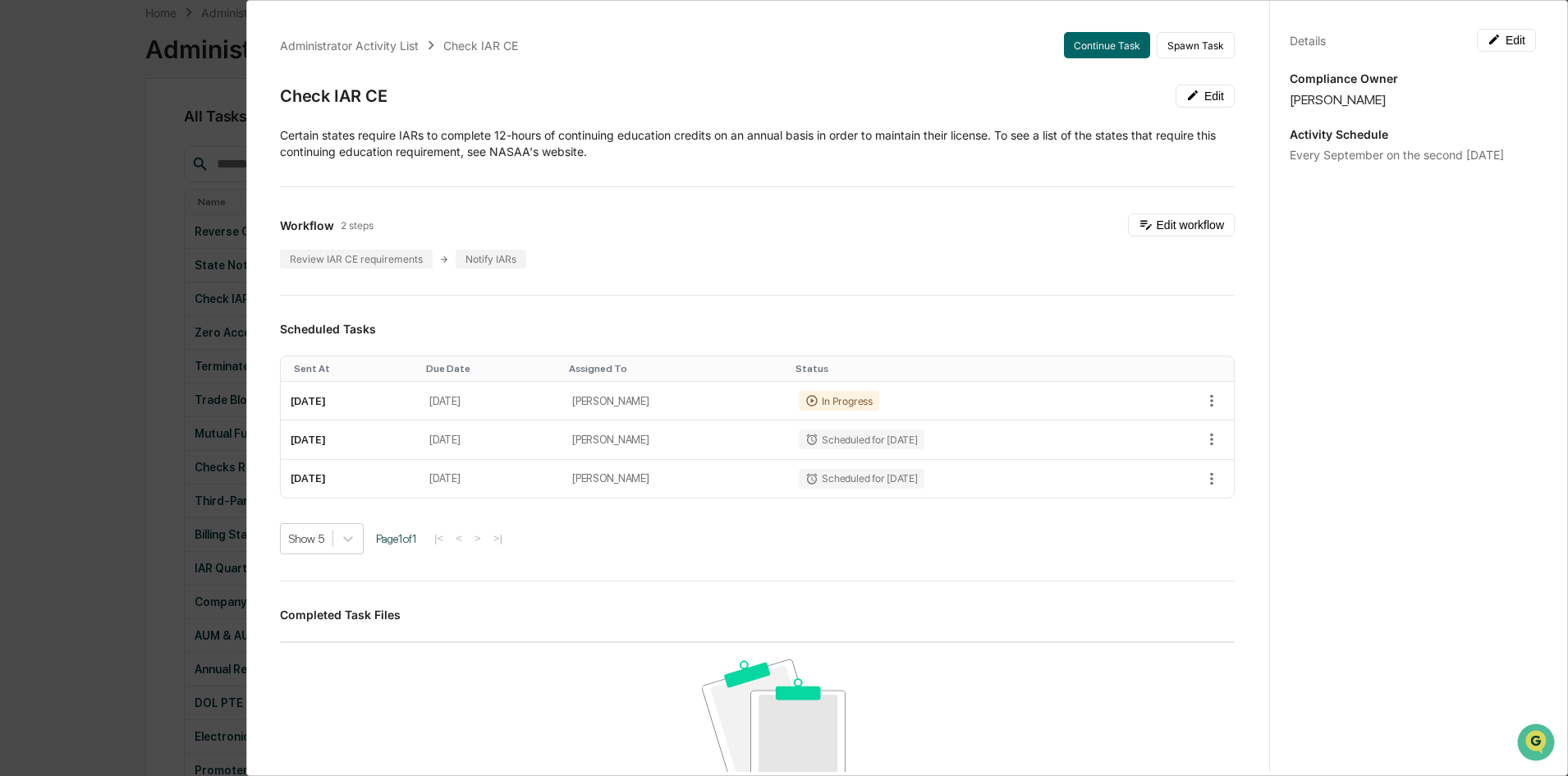
click at [115, 176] on div "Administrator Activity List Check IAR CE Continue Task Spawn Task Check IAR CE …" at bounding box center [784, 388] width 1568 height 776
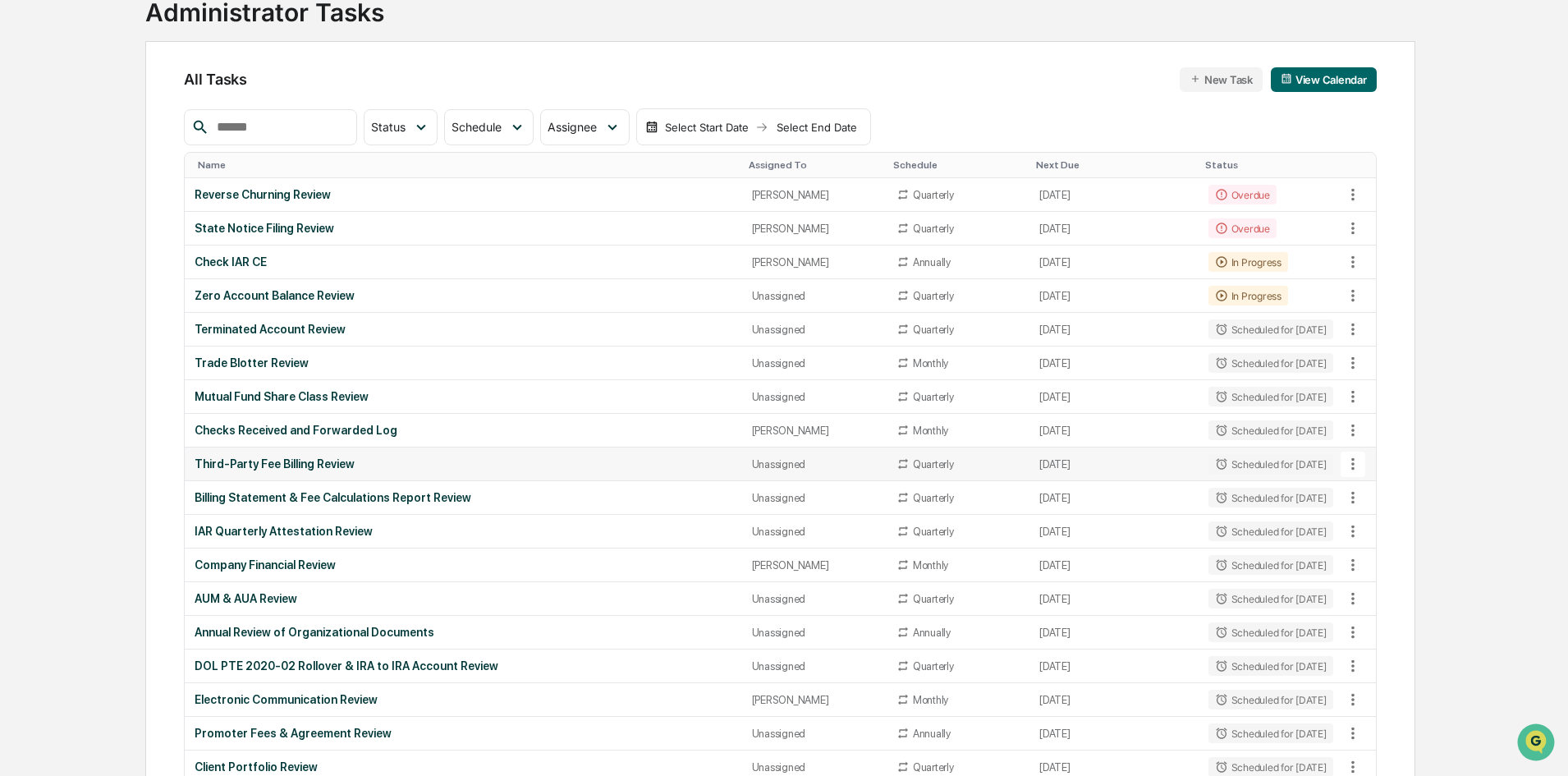
scroll to position [0, 0]
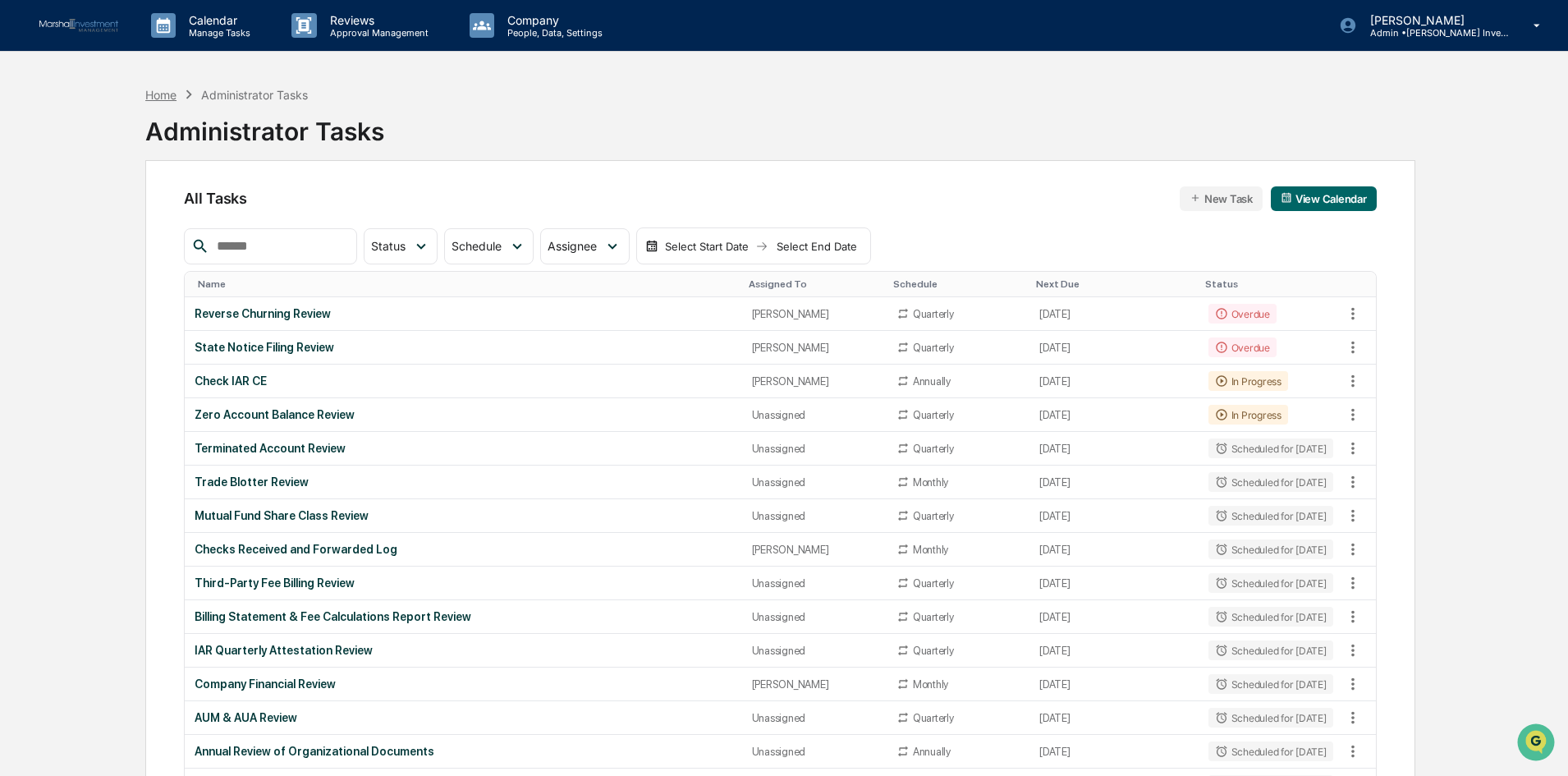
click at [163, 89] on div "Home" at bounding box center [161, 95] width 31 height 14
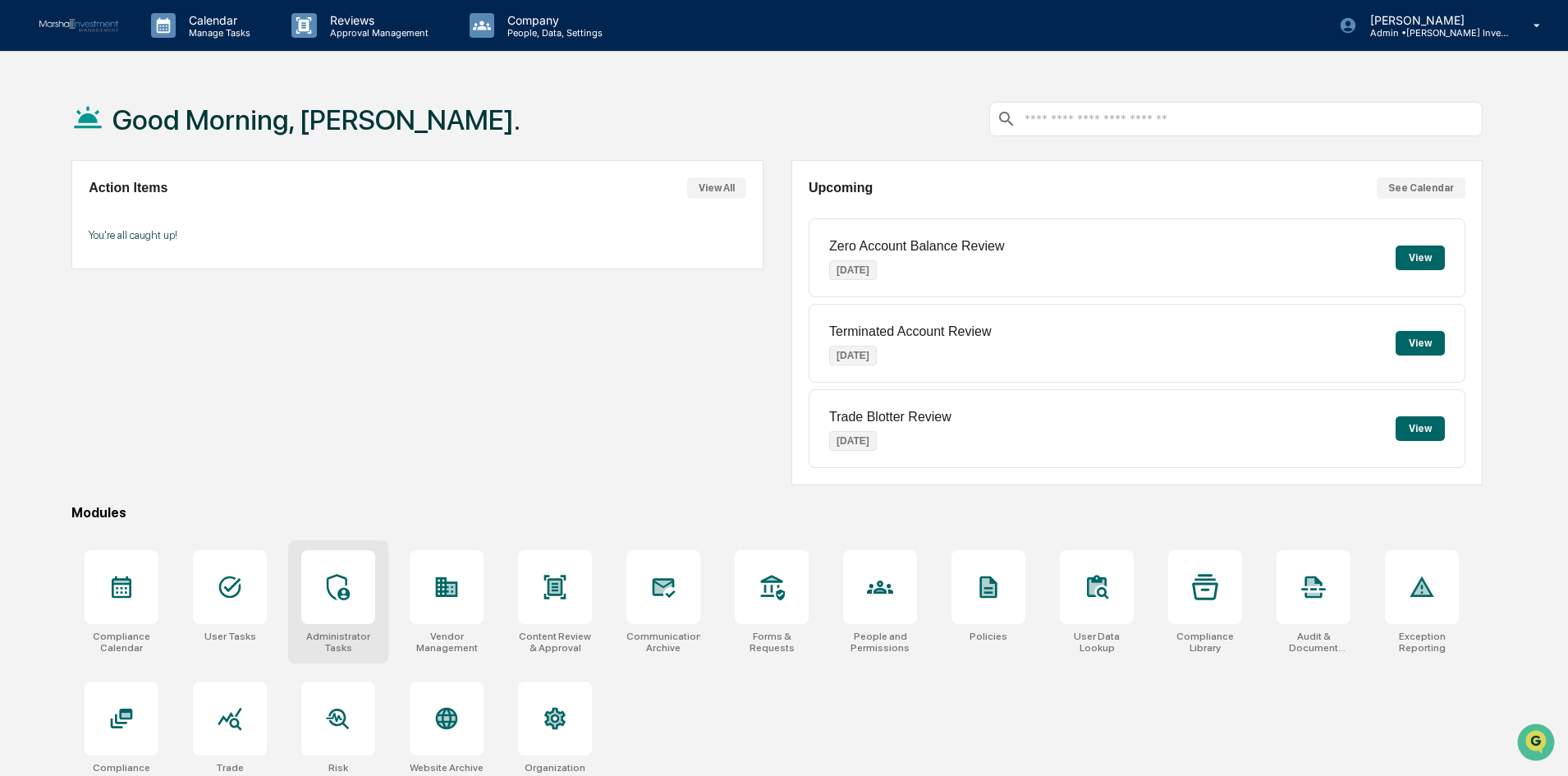
click at [339, 607] on div at bounding box center [339, 587] width 74 height 74
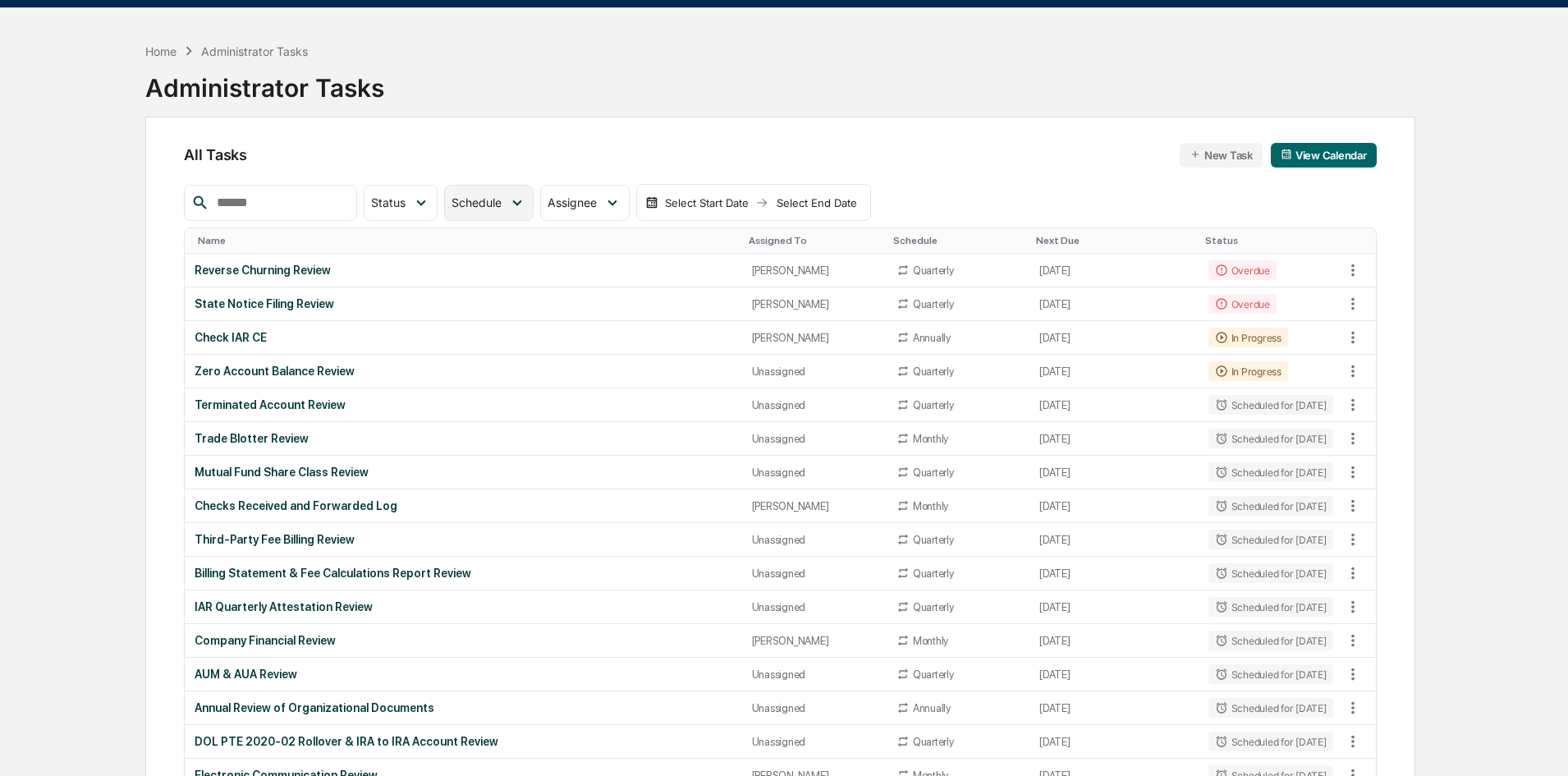
scroll to position [82, 0]
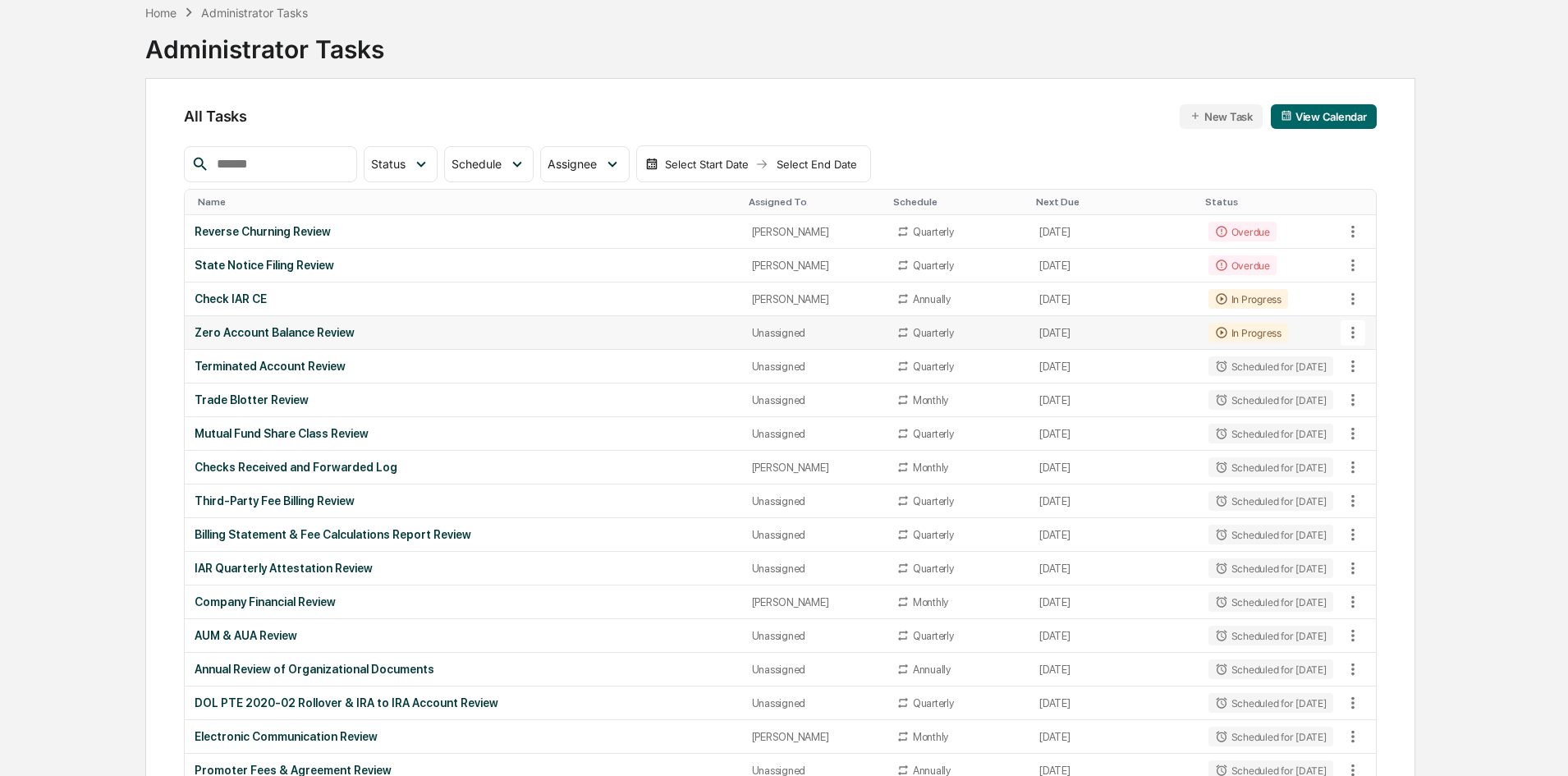
click at [1348, 326] on icon at bounding box center [1353, 332] width 18 height 18
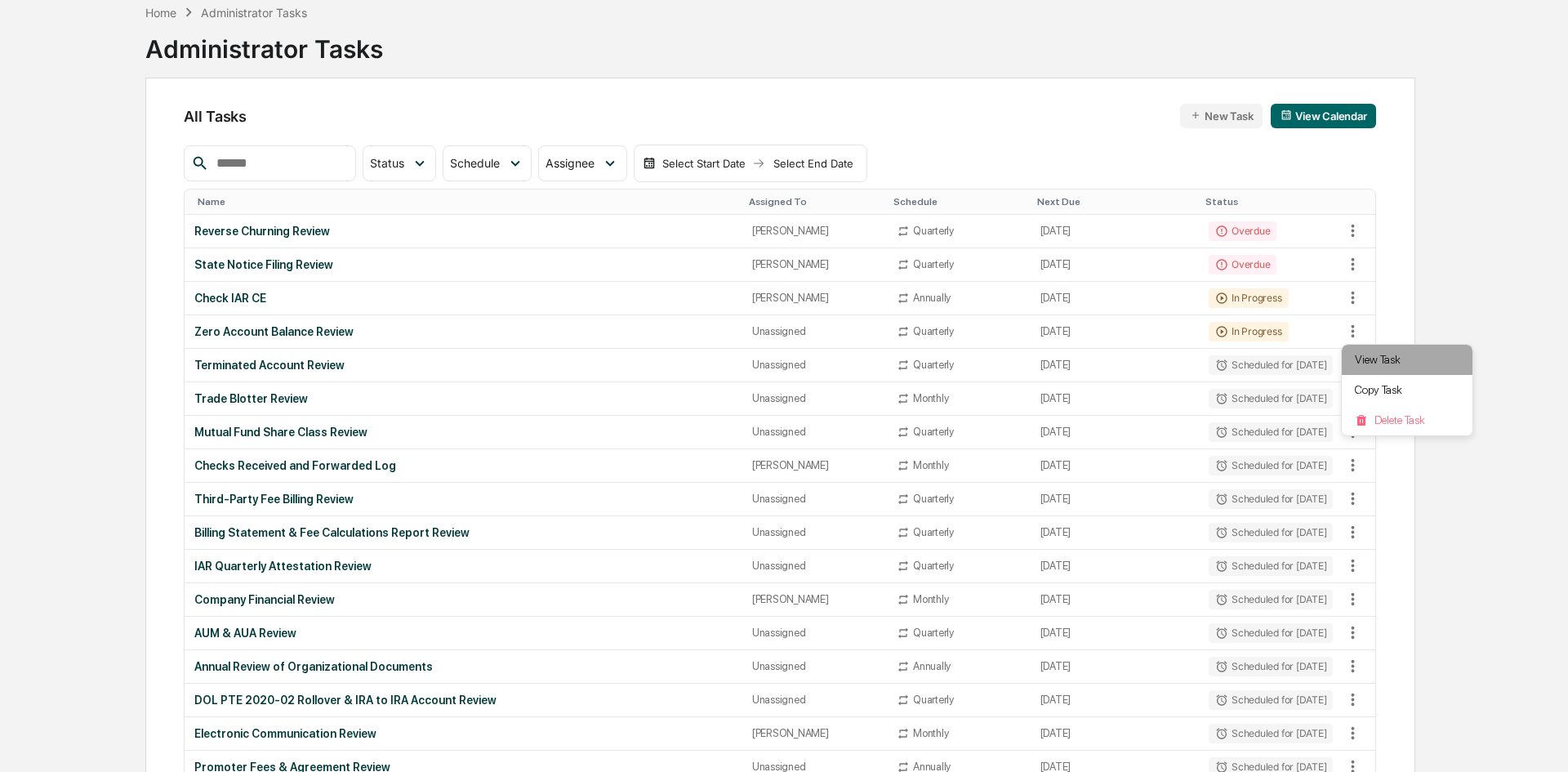
click at [1363, 357] on li "View Task" at bounding box center [1407, 360] width 130 height 30
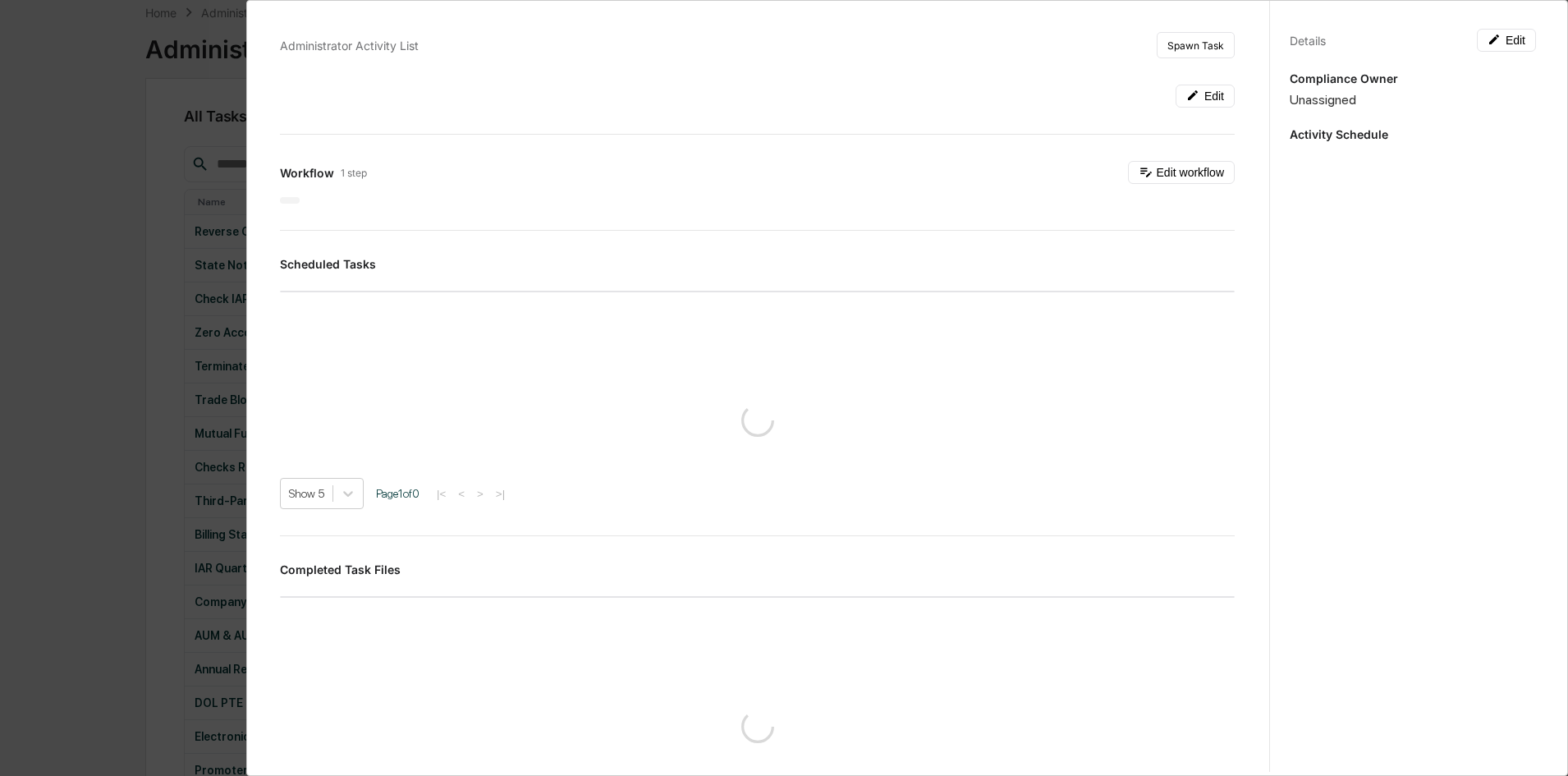
scroll to position [0, 0]
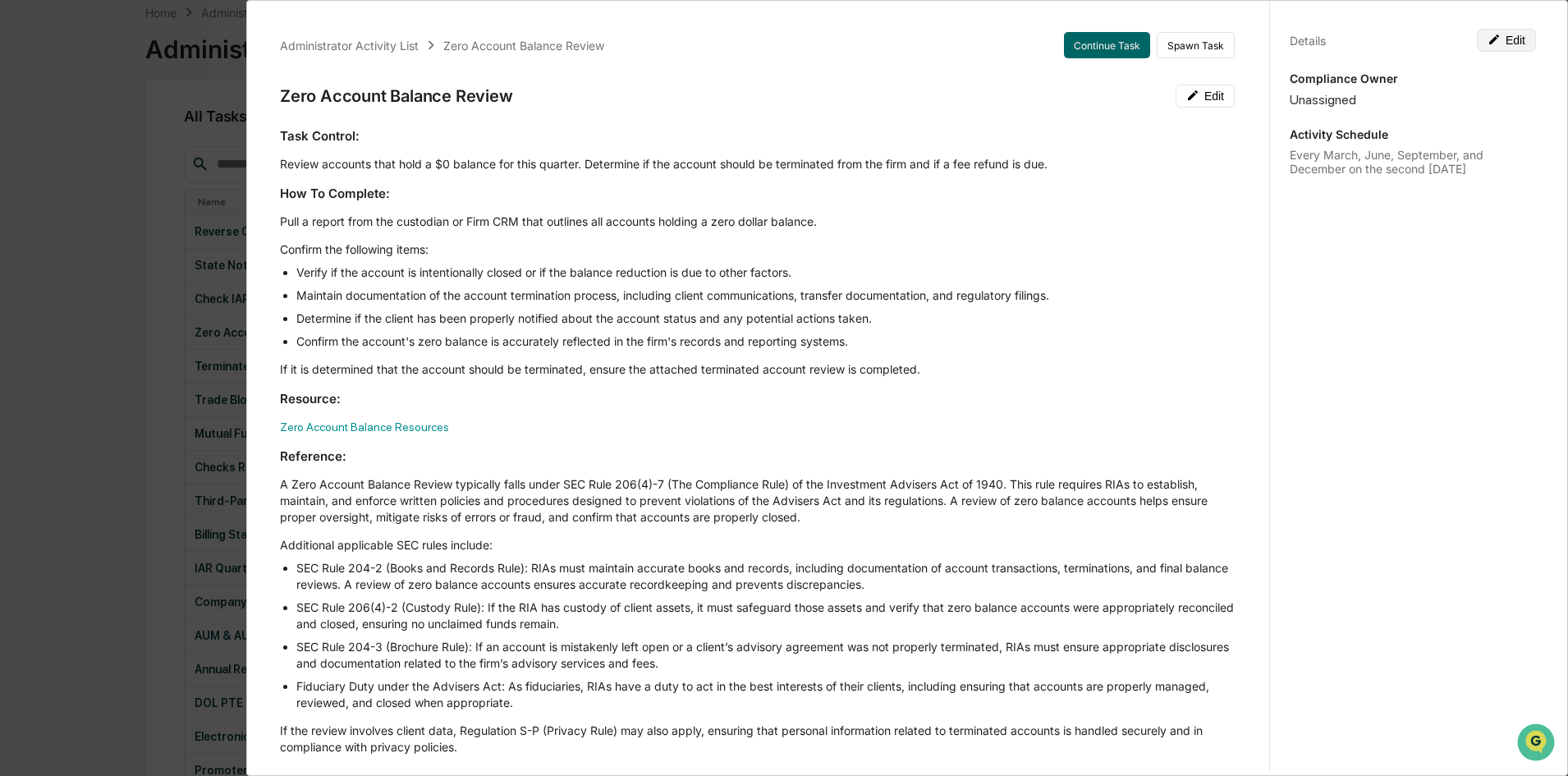
click at [1514, 42] on button "Edit" at bounding box center [1507, 40] width 59 height 23
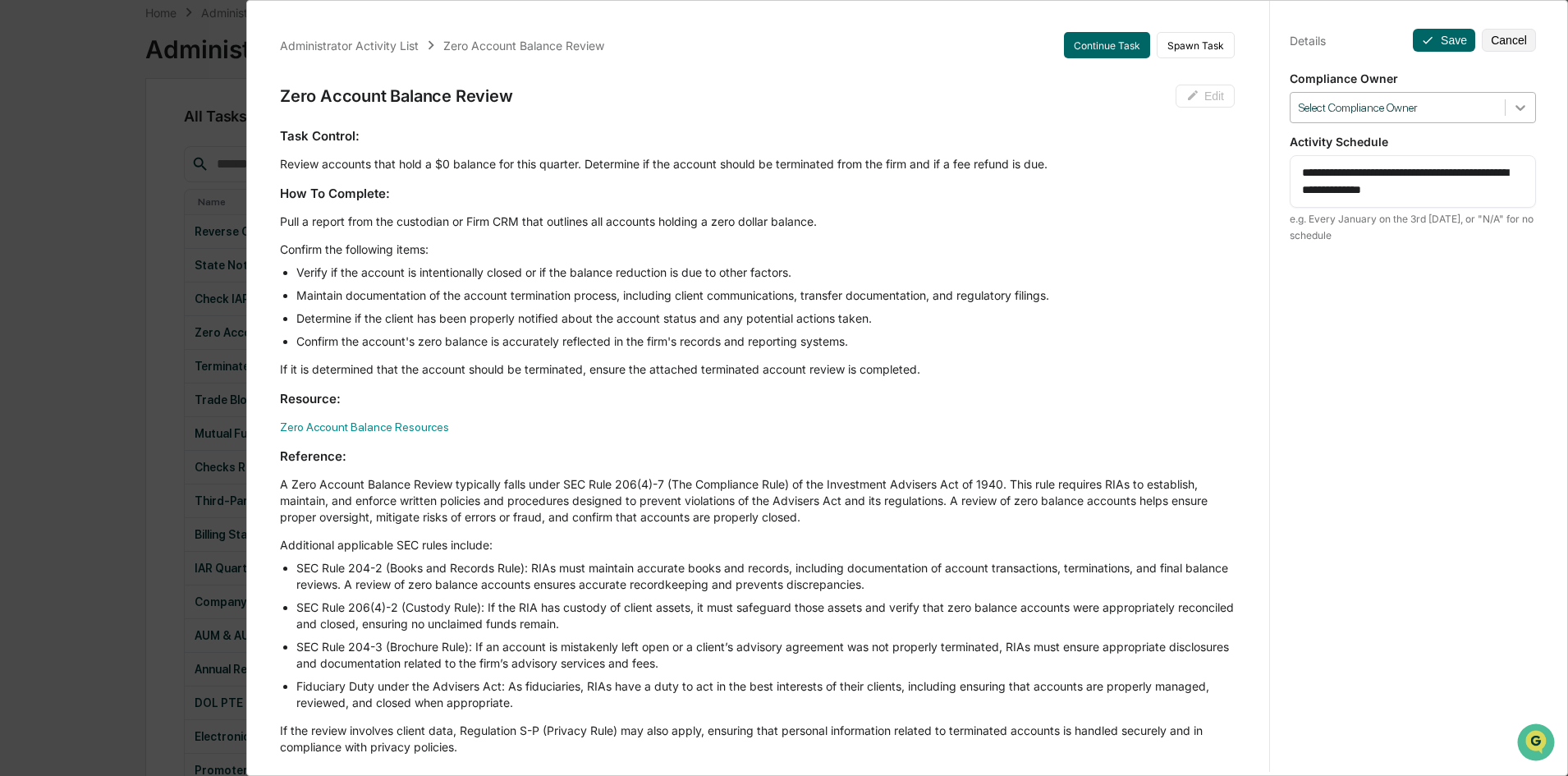
click at [1512, 102] on icon at bounding box center [1520, 108] width 16 height 16
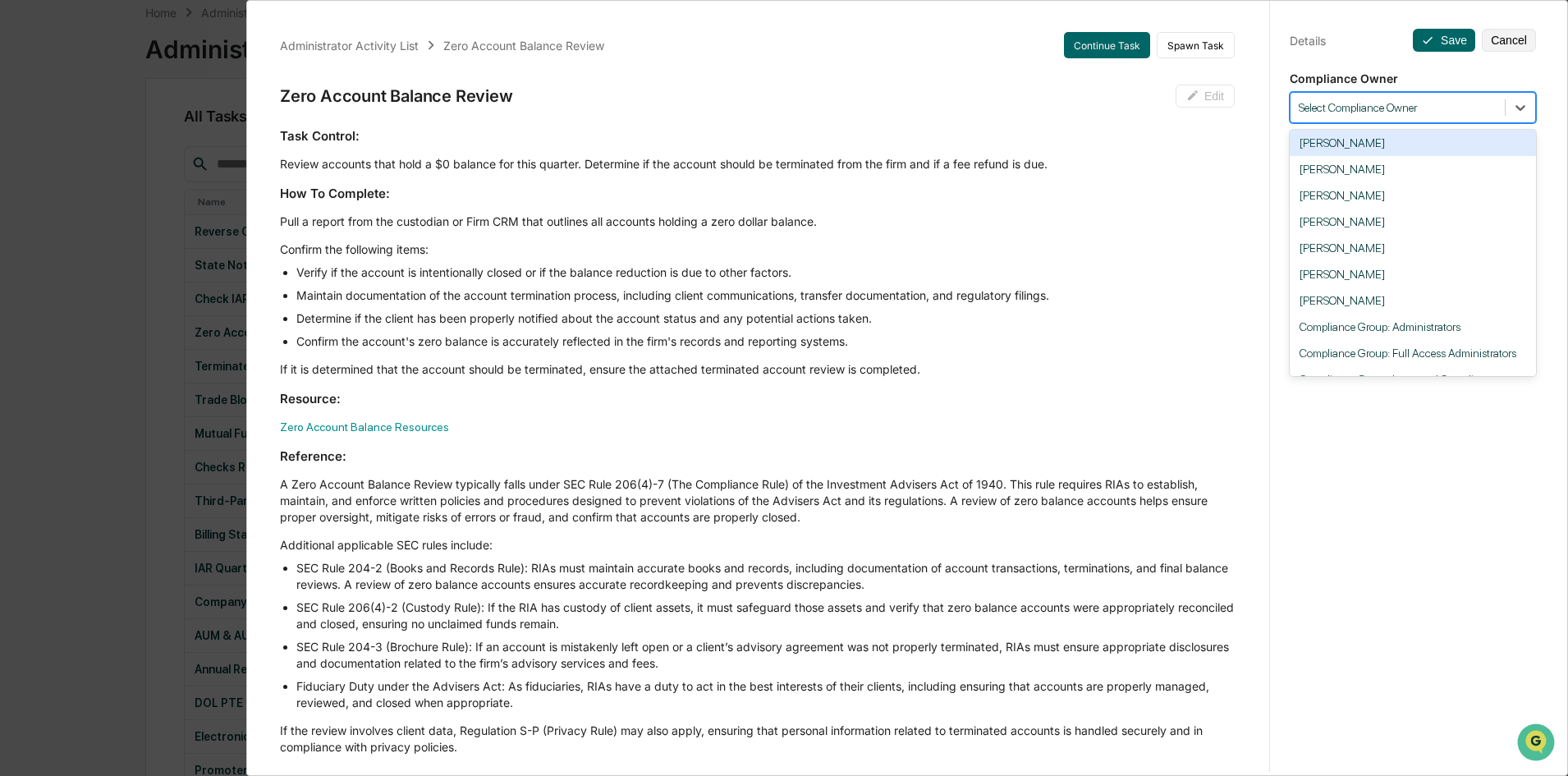
scroll to position [154, 0]
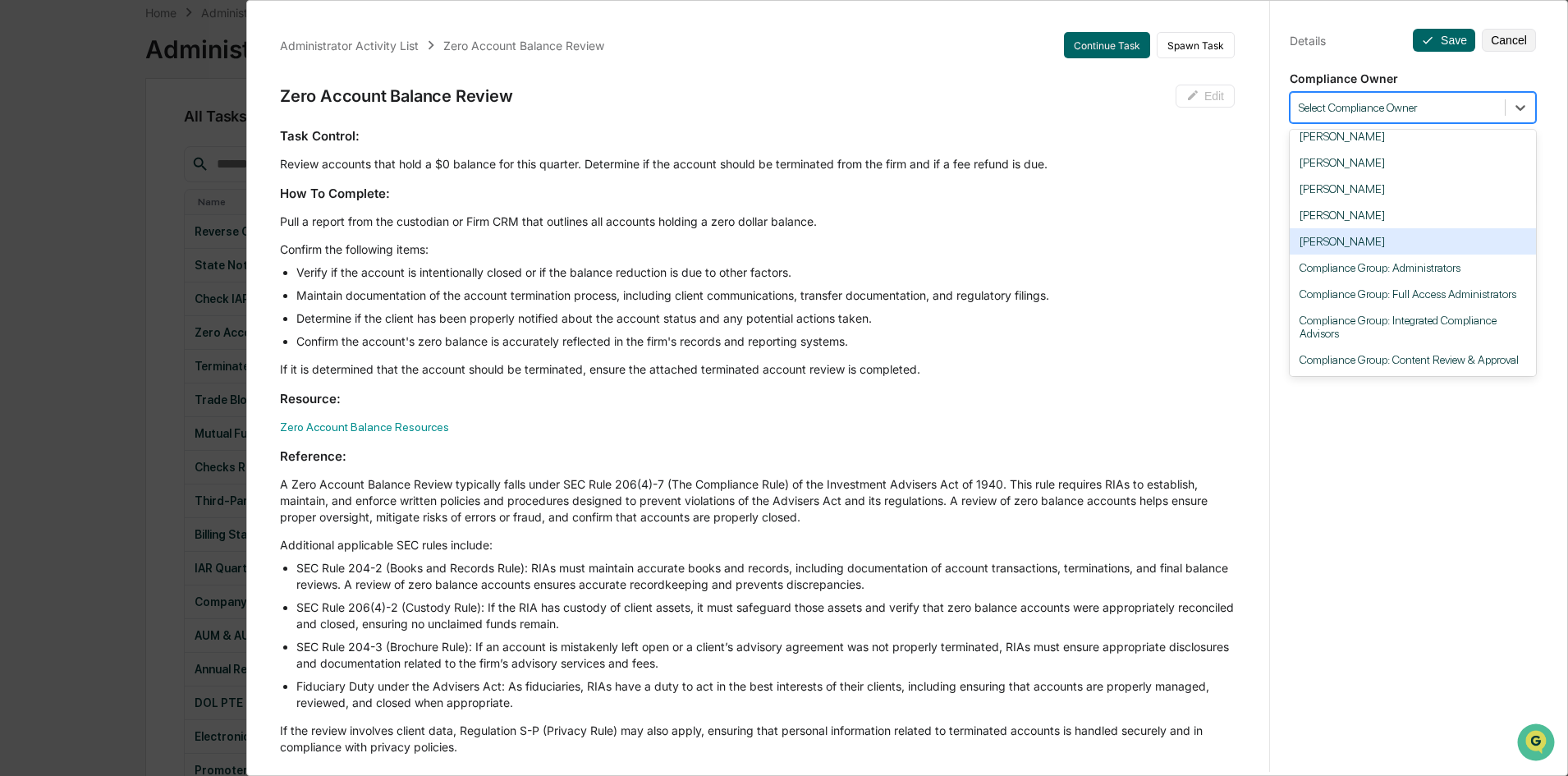
click at [1361, 233] on div "[PERSON_NAME]" at bounding box center [1413, 241] width 246 height 26
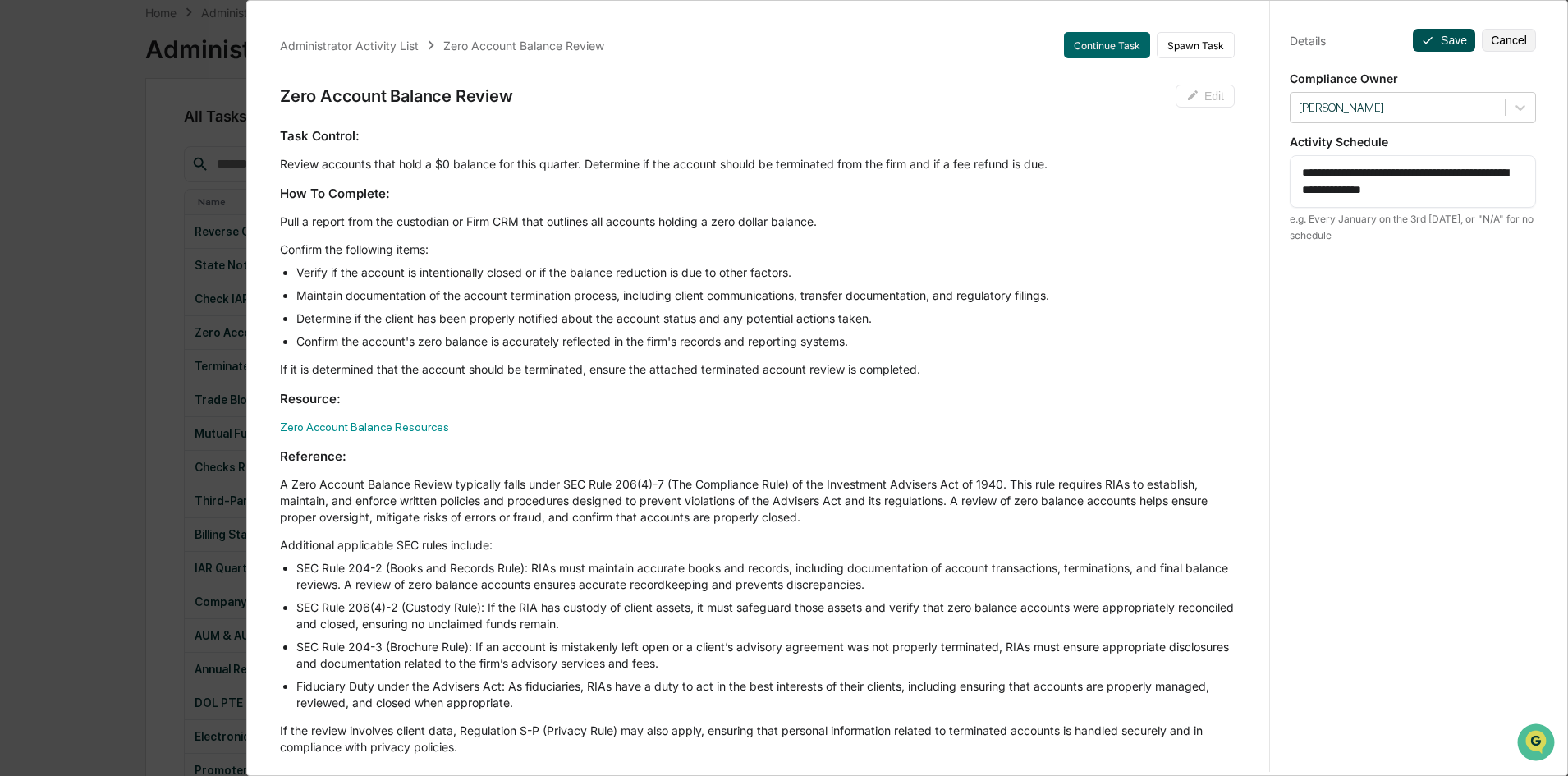
click at [1434, 39] on button "Save" at bounding box center [1443, 40] width 62 height 23
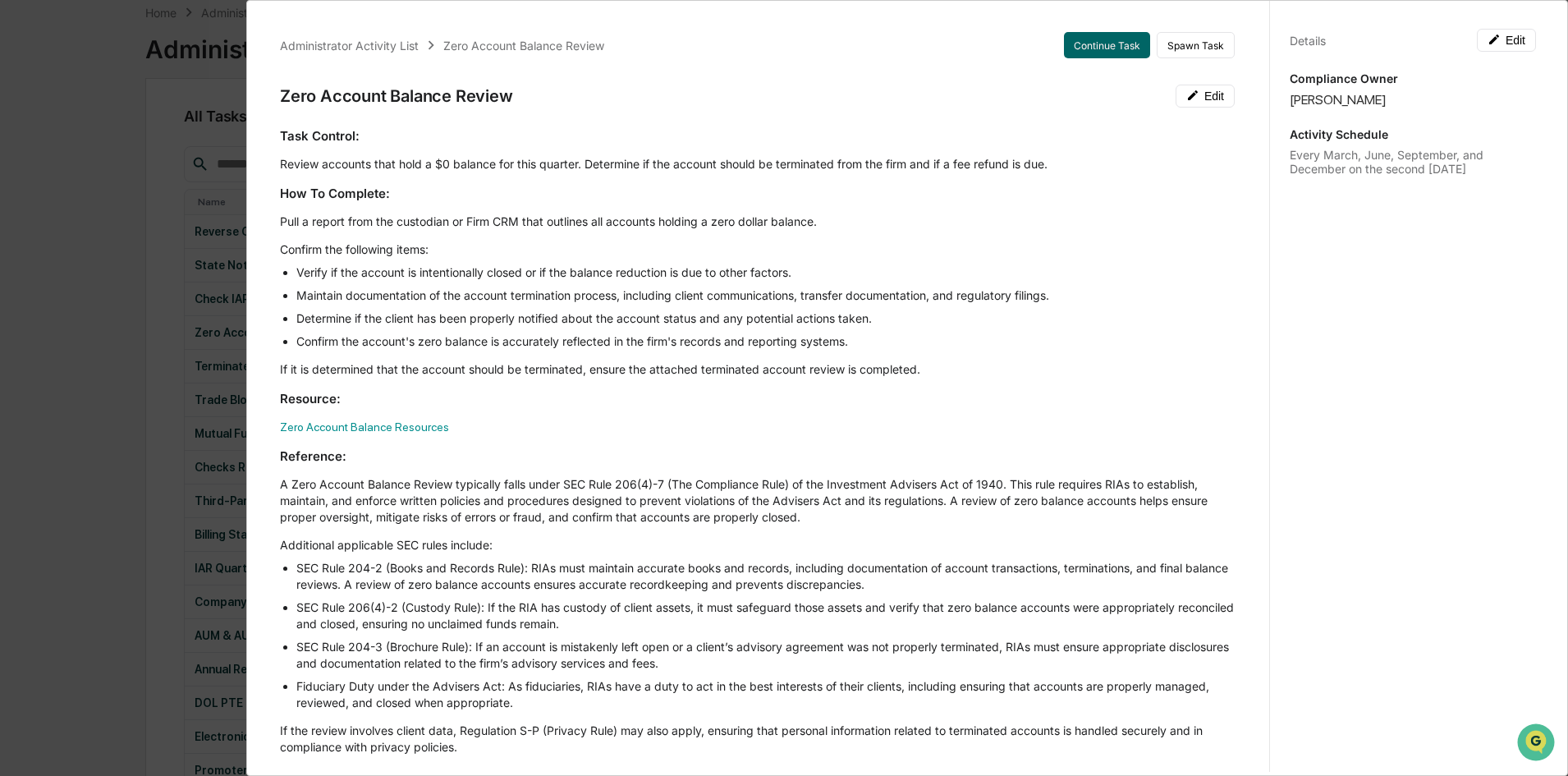
click at [143, 373] on div "Administrator Activity List Zero Account Balance Review Continue Task Spawn Tas…" at bounding box center [784, 388] width 1568 height 776
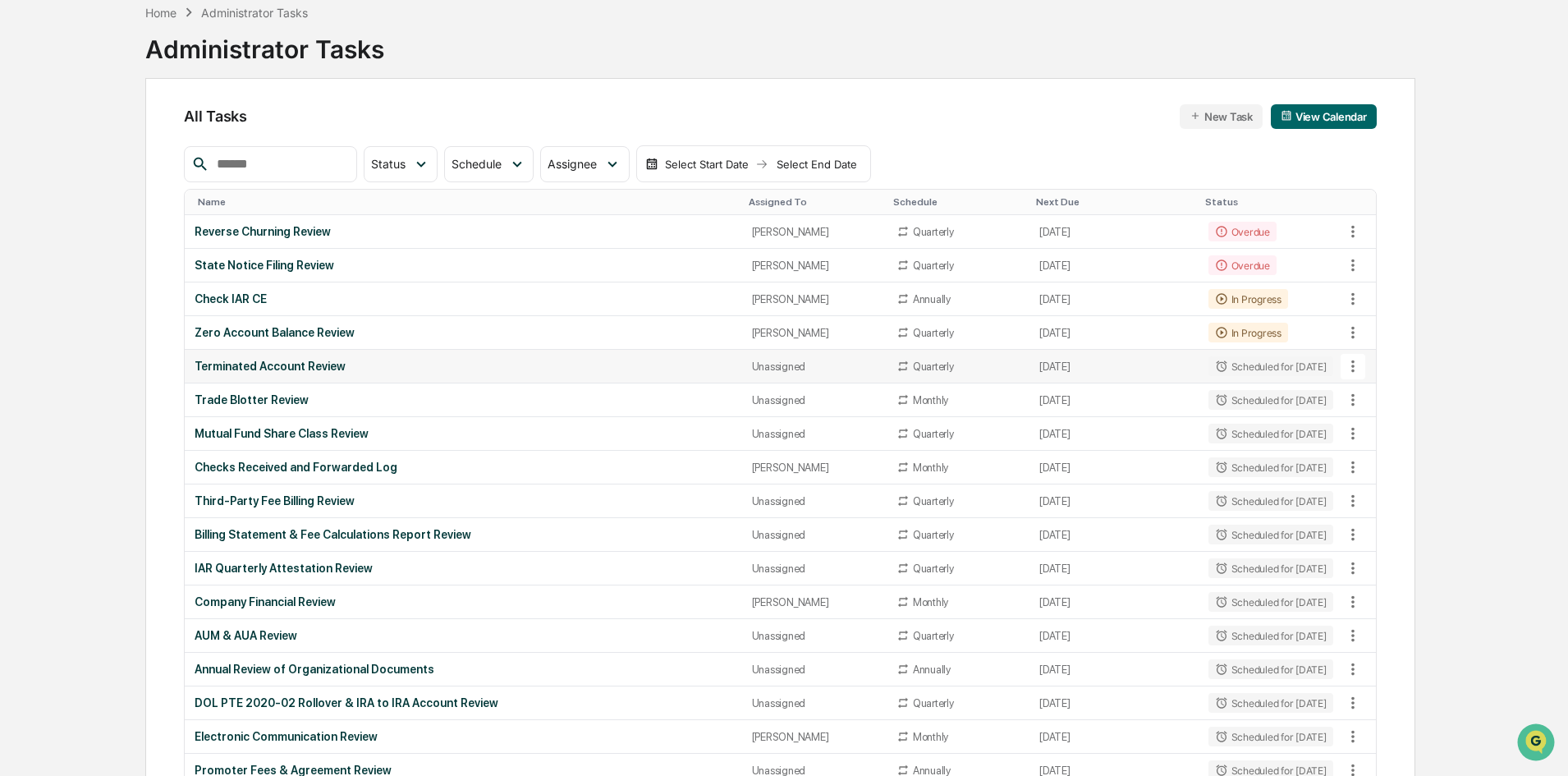
click at [1353, 359] on icon at bounding box center [1353, 366] width 18 height 18
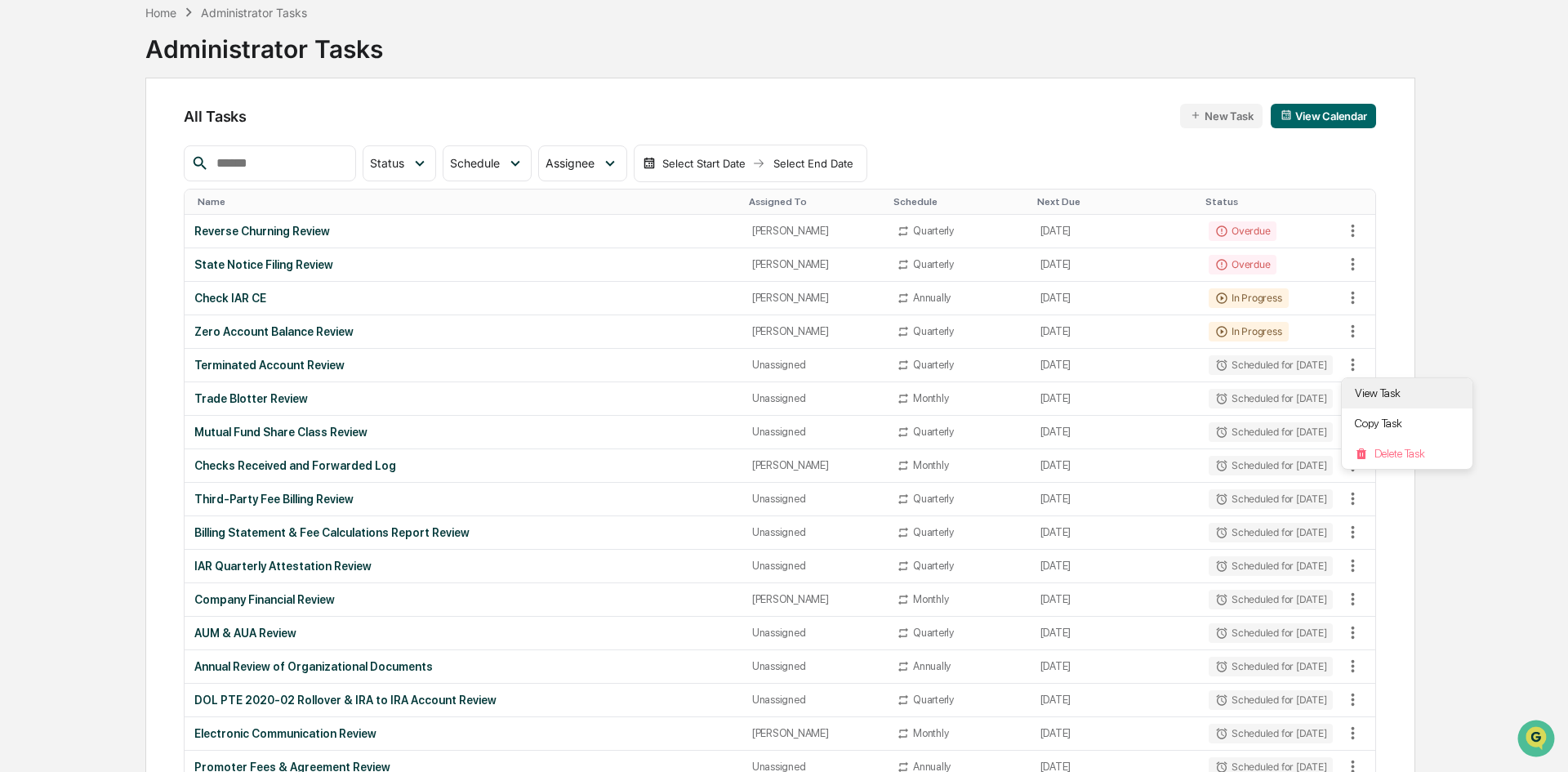
click at [1362, 388] on li "View Task" at bounding box center [1407, 393] width 130 height 30
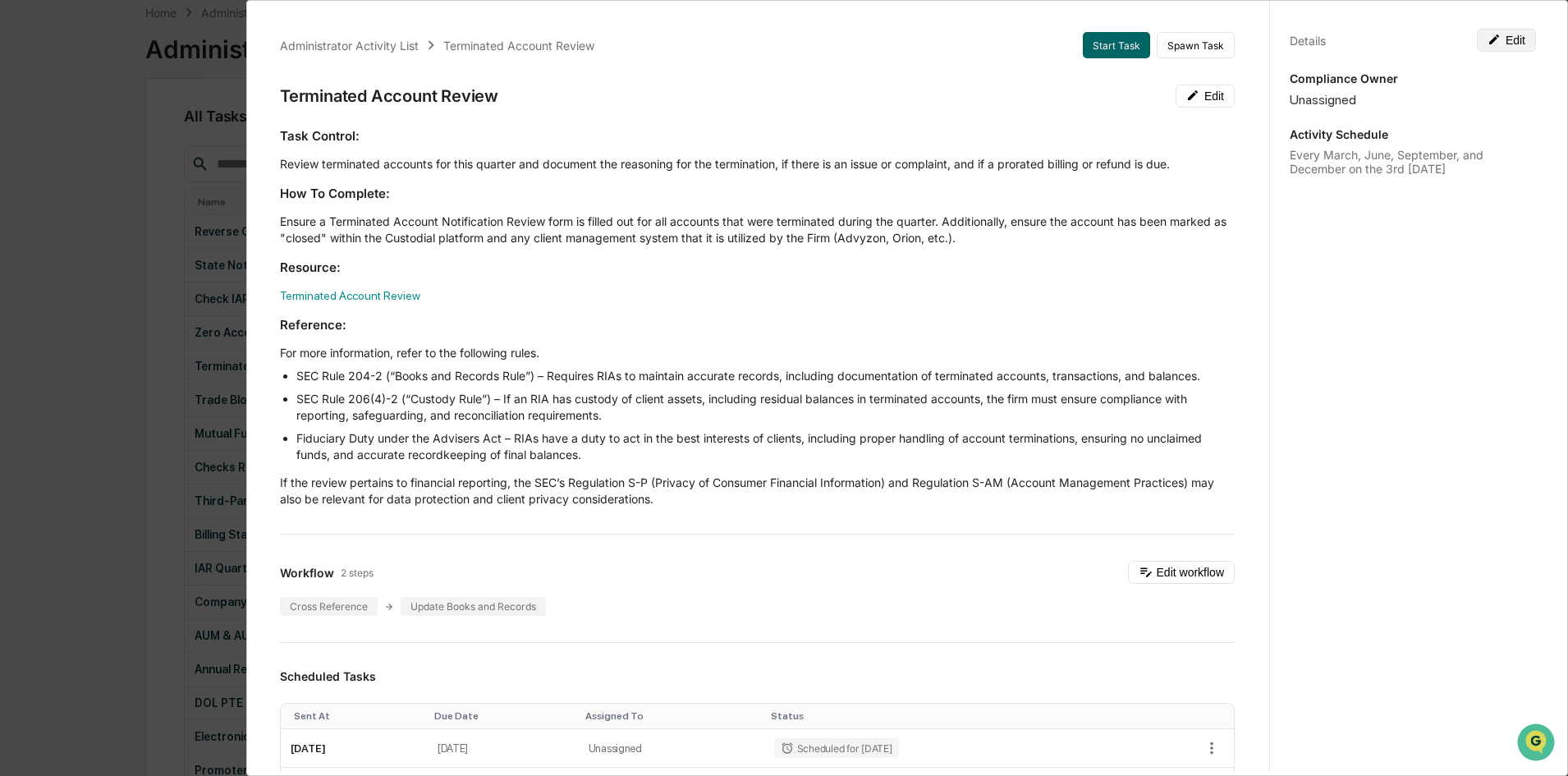
click at [1491, 41] on icon at bounding box center [1494, 40] width 13 height 13
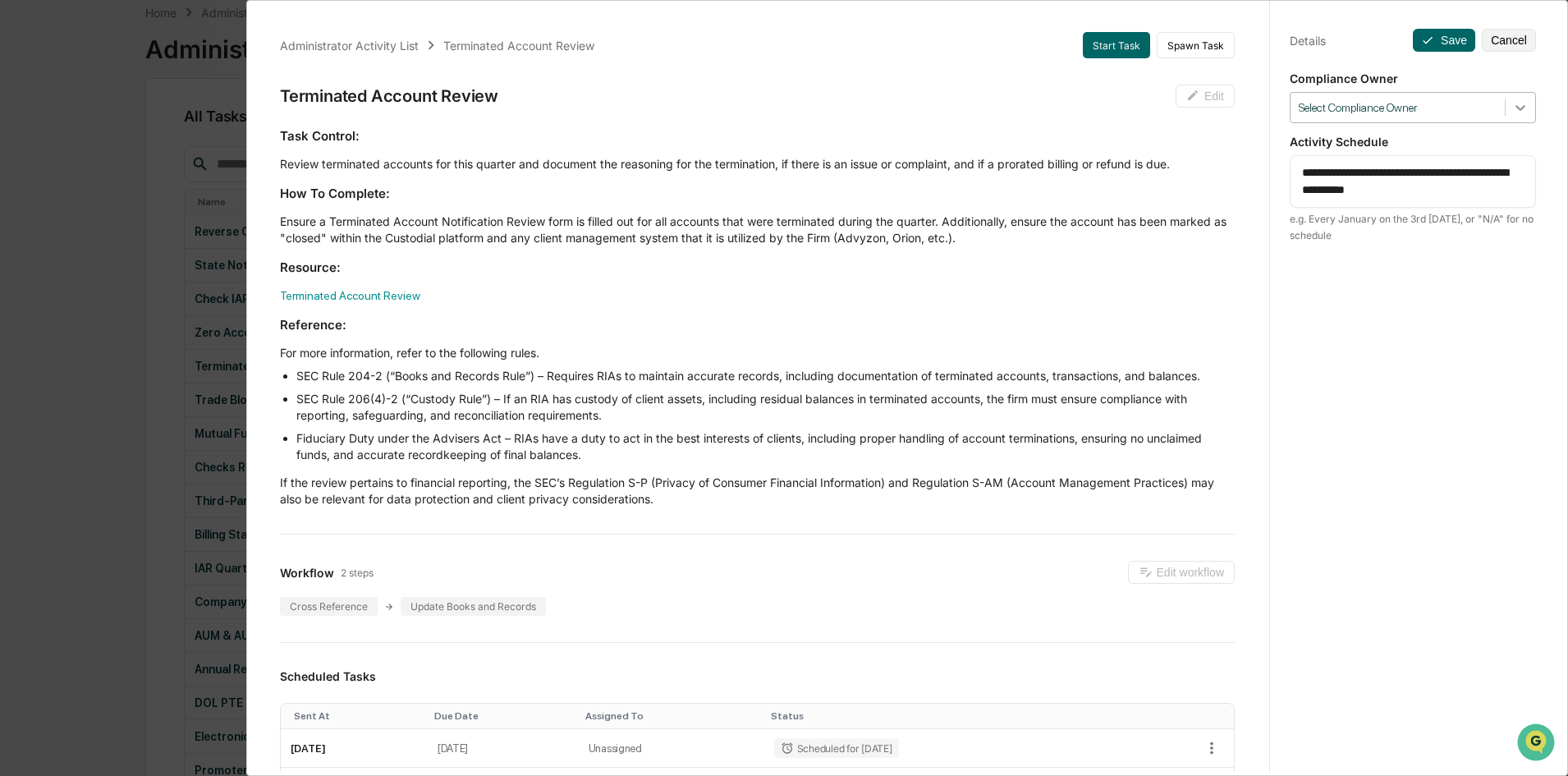
click at [1512, 104] on icon at bounding box center [1520, 108] width 16 height 16
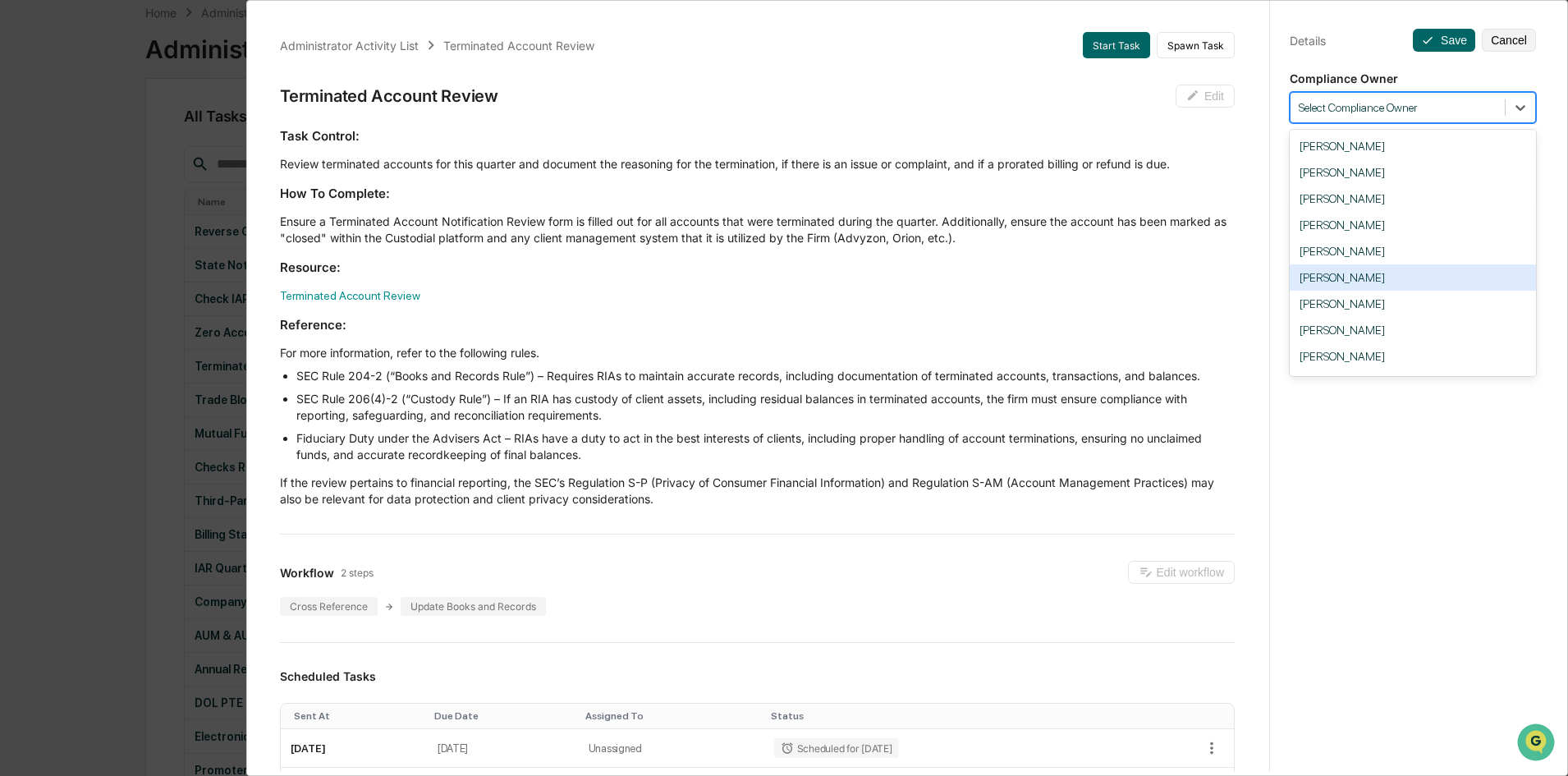
scroll to position [82, 0]
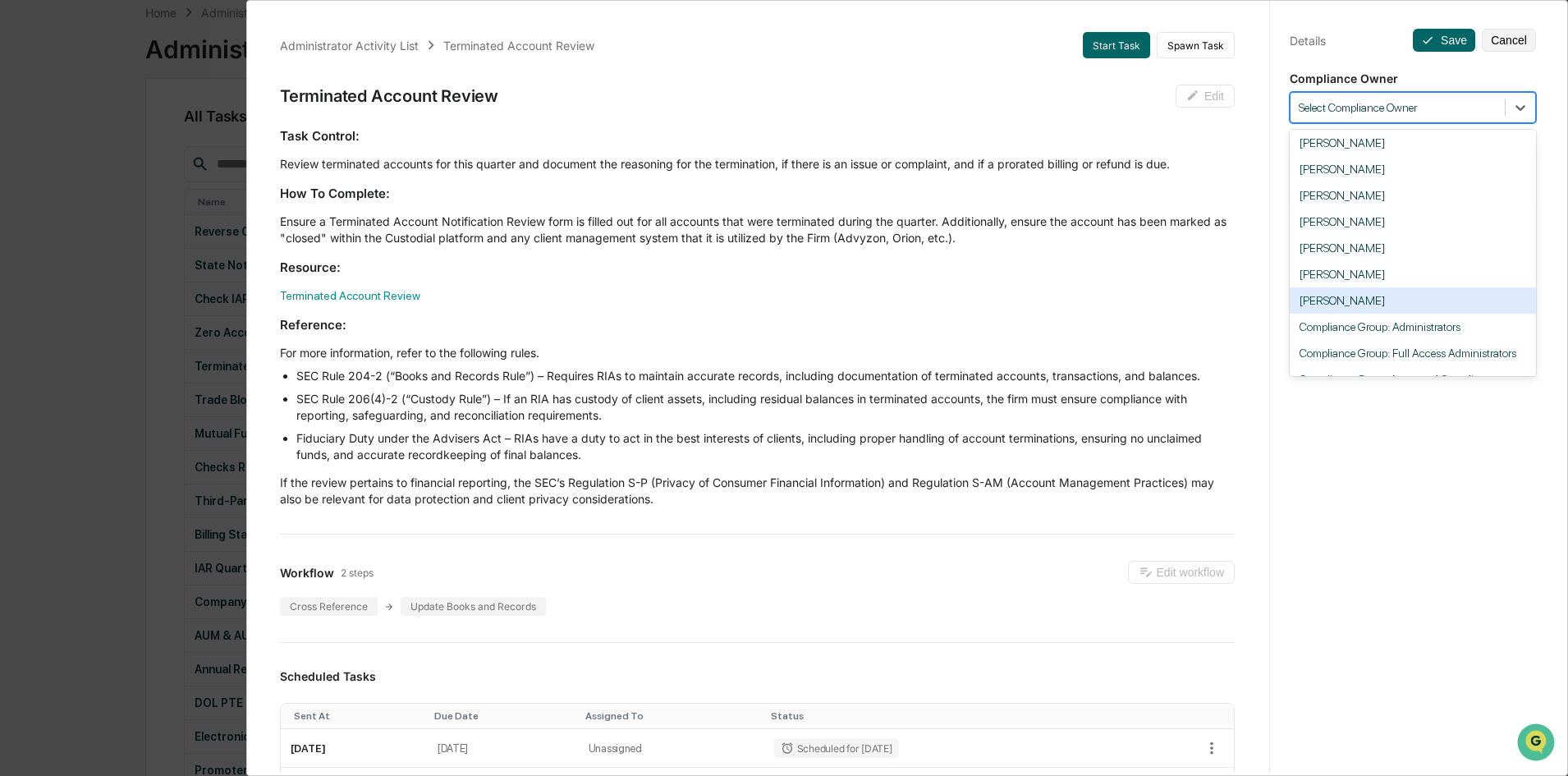
click at [1377, 296] on div "[PERSON_NAME]" at bounding box center [1413, 300] width 246 height 26
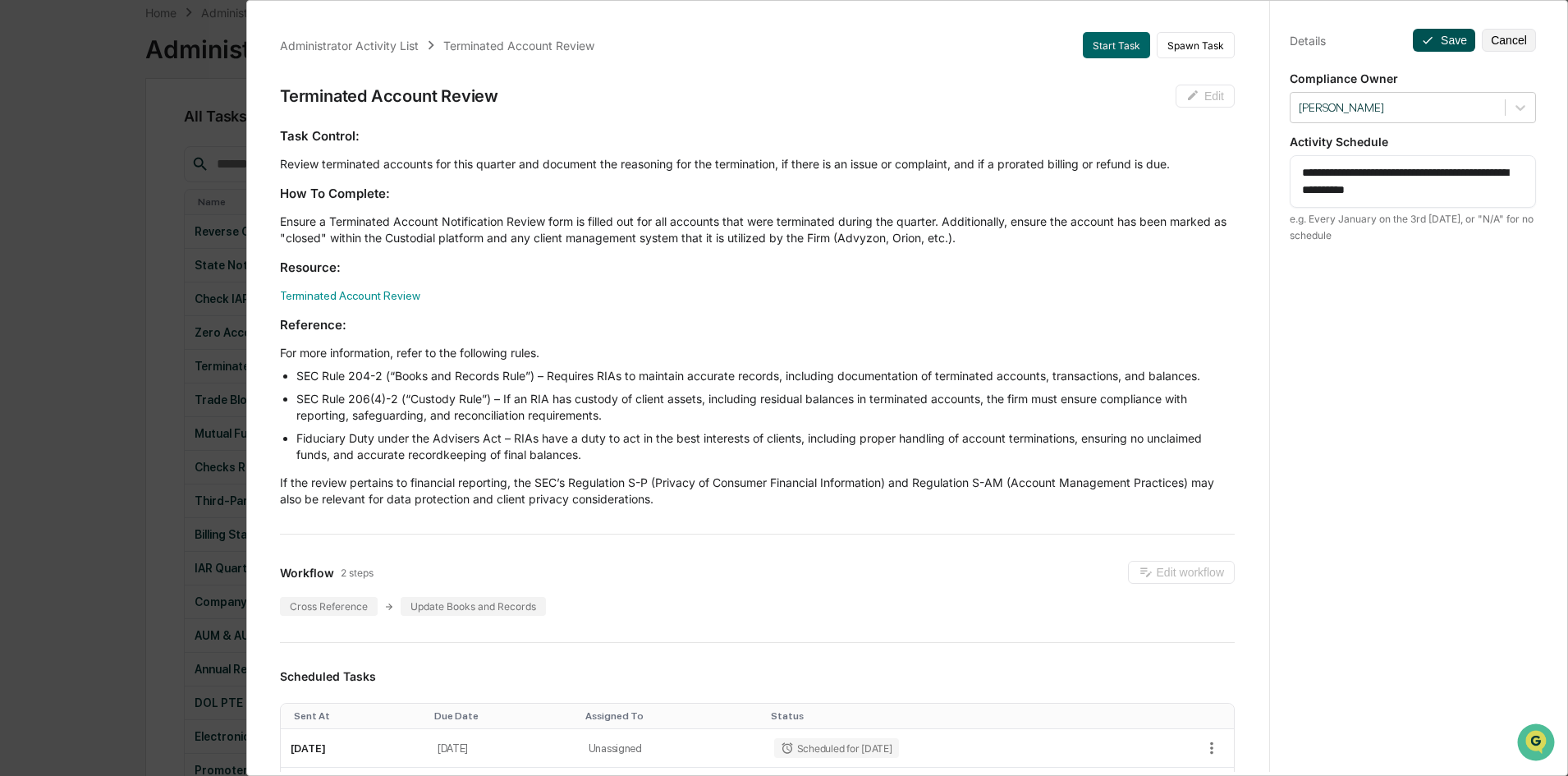
click at [1435, 38] on button "Save" at bounding box center [1443, 40] width 62 height 23
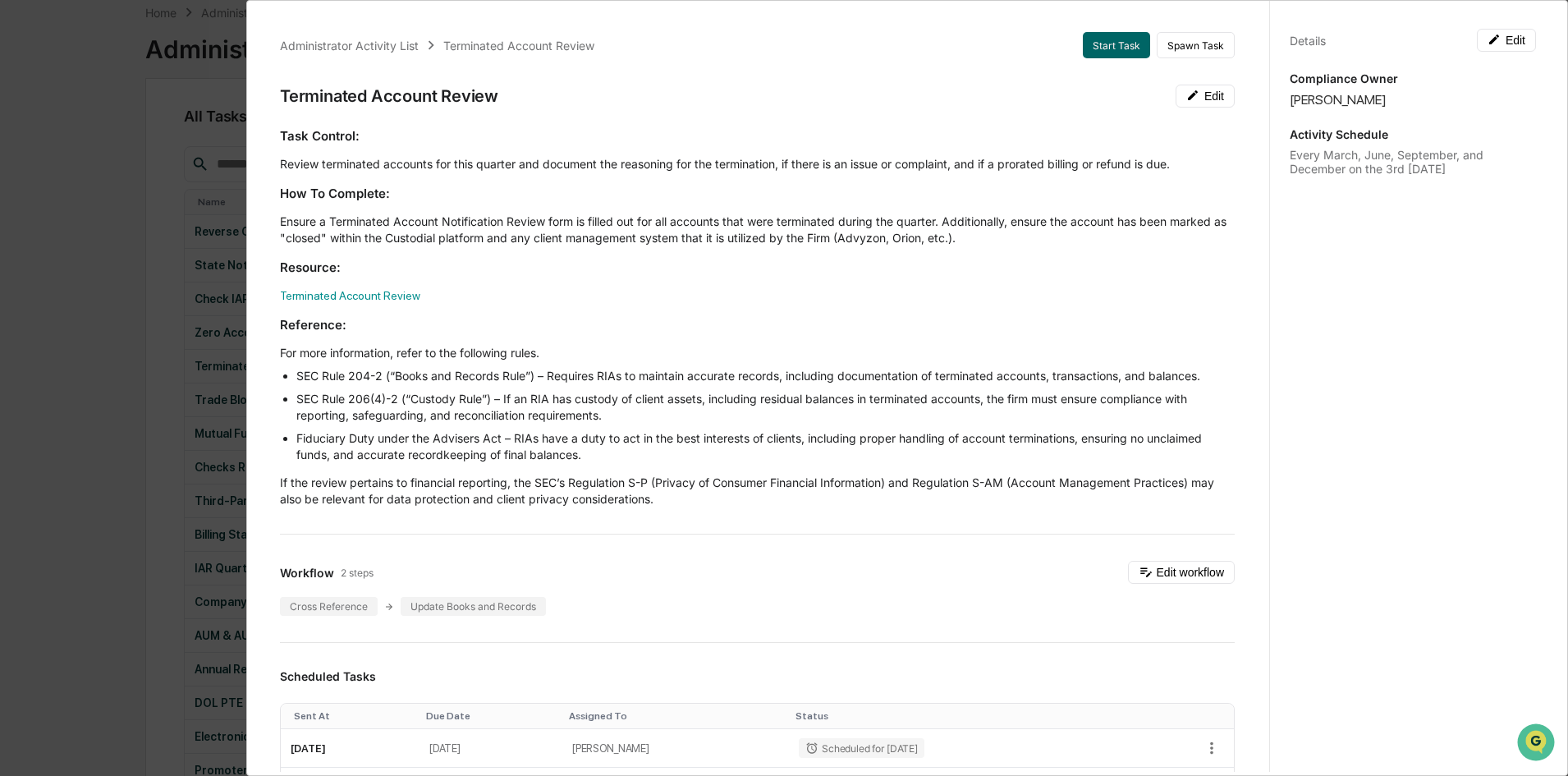
click at [121, 110] on div "Administrator Activity List Terminated Account Review Start Task Spawn Task Ter…" at bounding box center [784, 388] width 1568 height 776
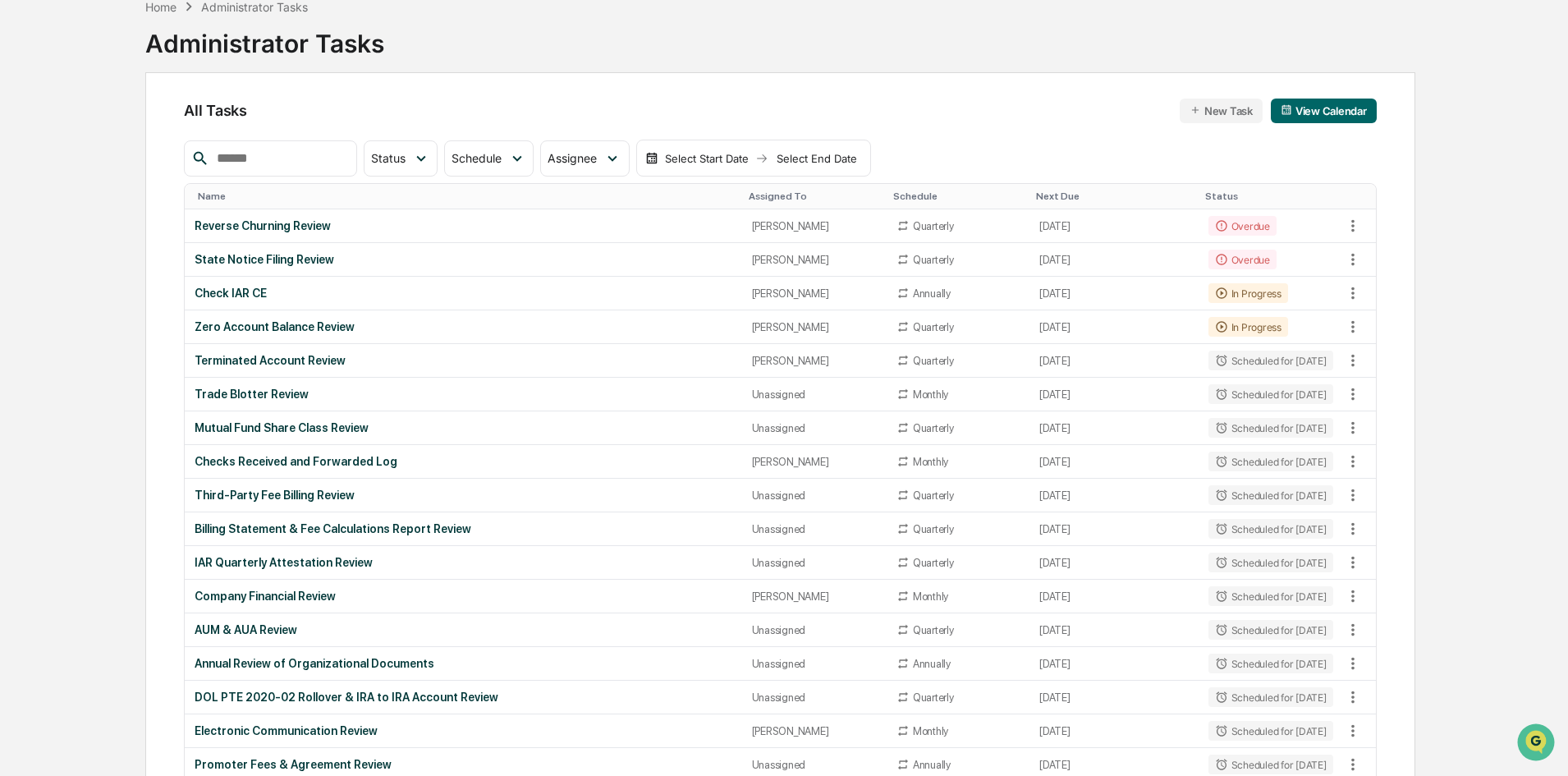
scroll to position [0, 0]
